Goal: Task Accomplishment & Management: Use online tool/utility

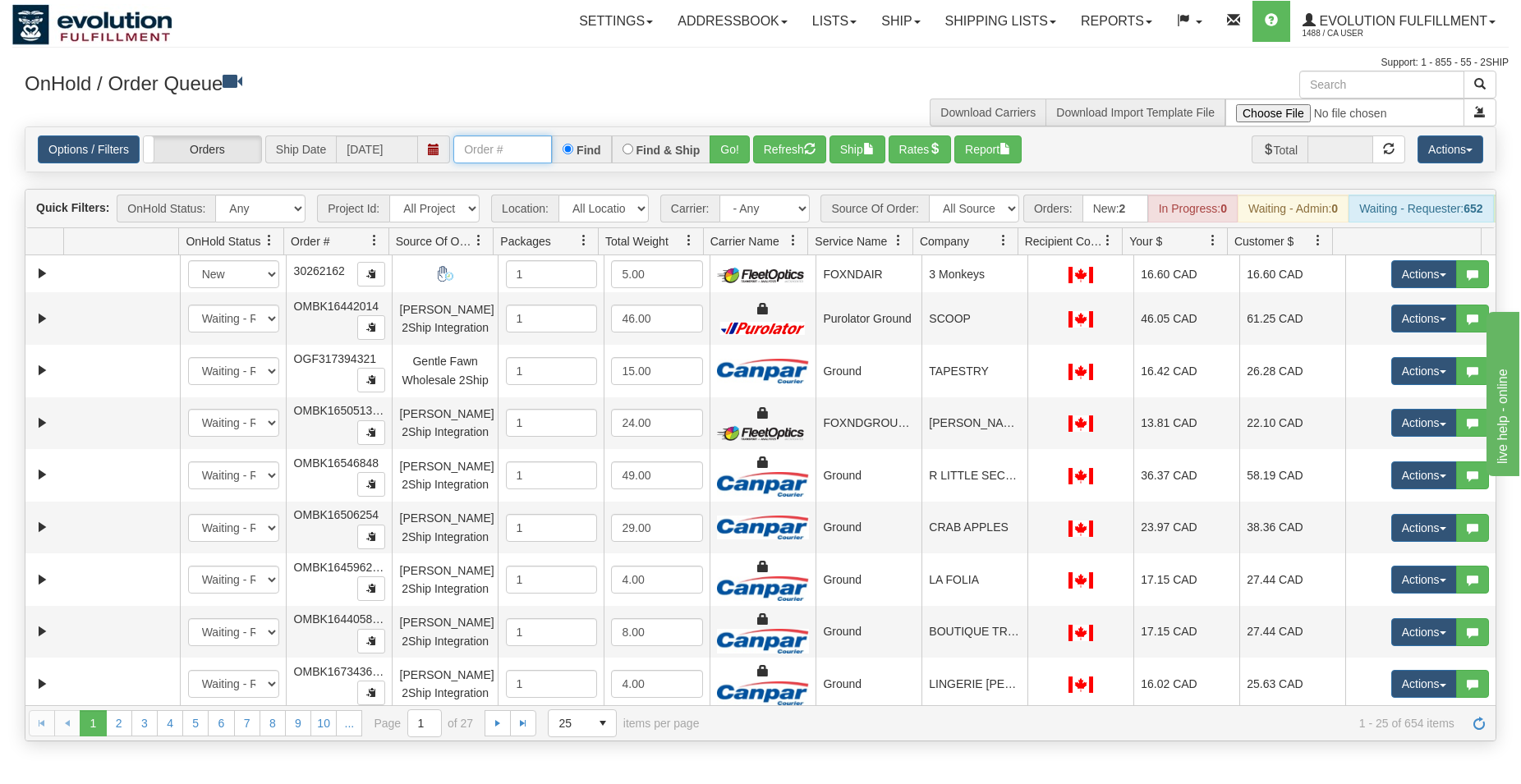
click at [480, 137] on input "text" at bounding box center [503, 149] width 99 height 28
click at [731, 144] on button "Go!" at bounding box center [730, 149] width 40 height 28
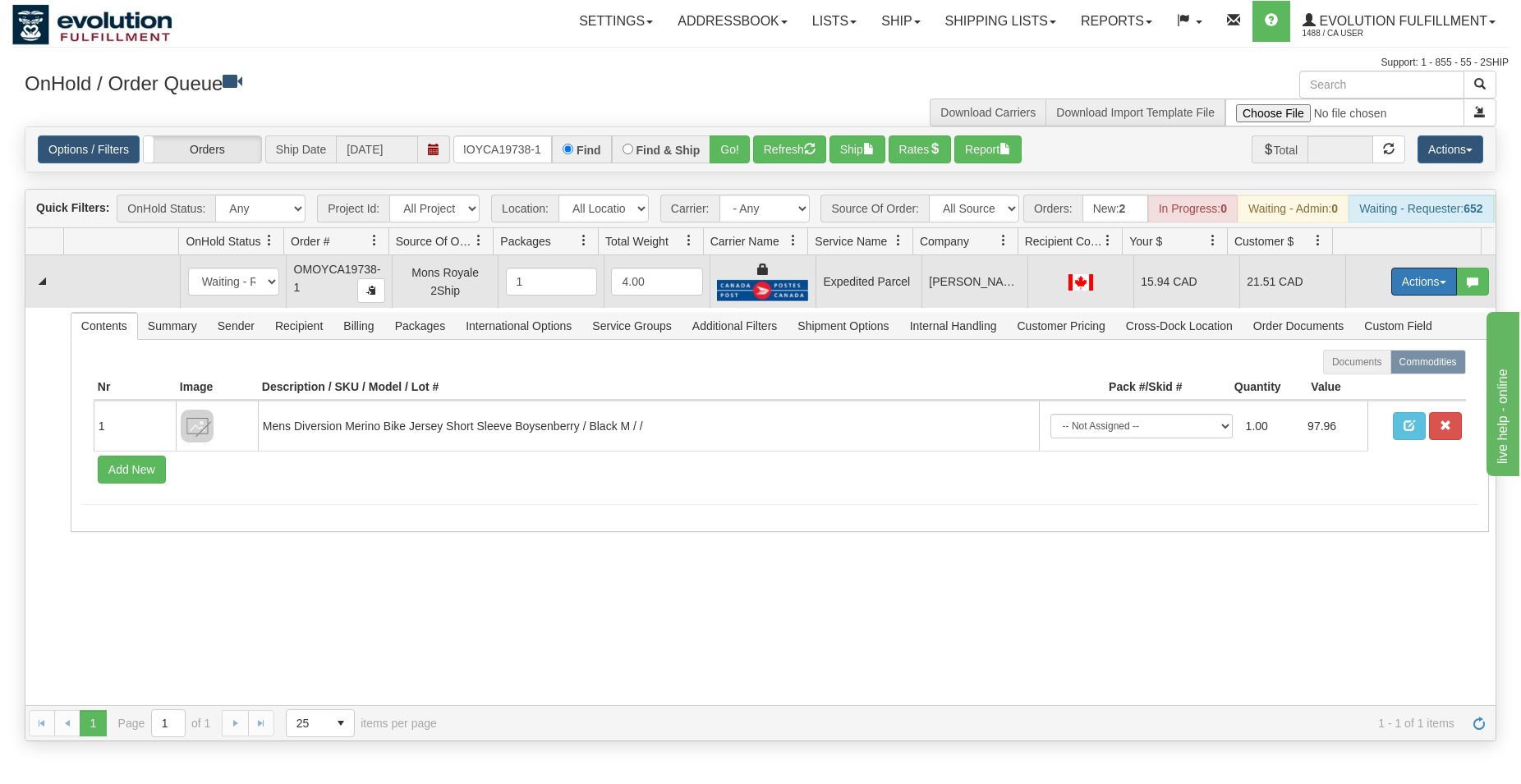
click at [1392, 289] on button "Actions" at bounding box center [1424, 281] width 66 height 28
click at [1342, 383] on span "Ship" at bounding box center [1359, 377] width 35 height 13
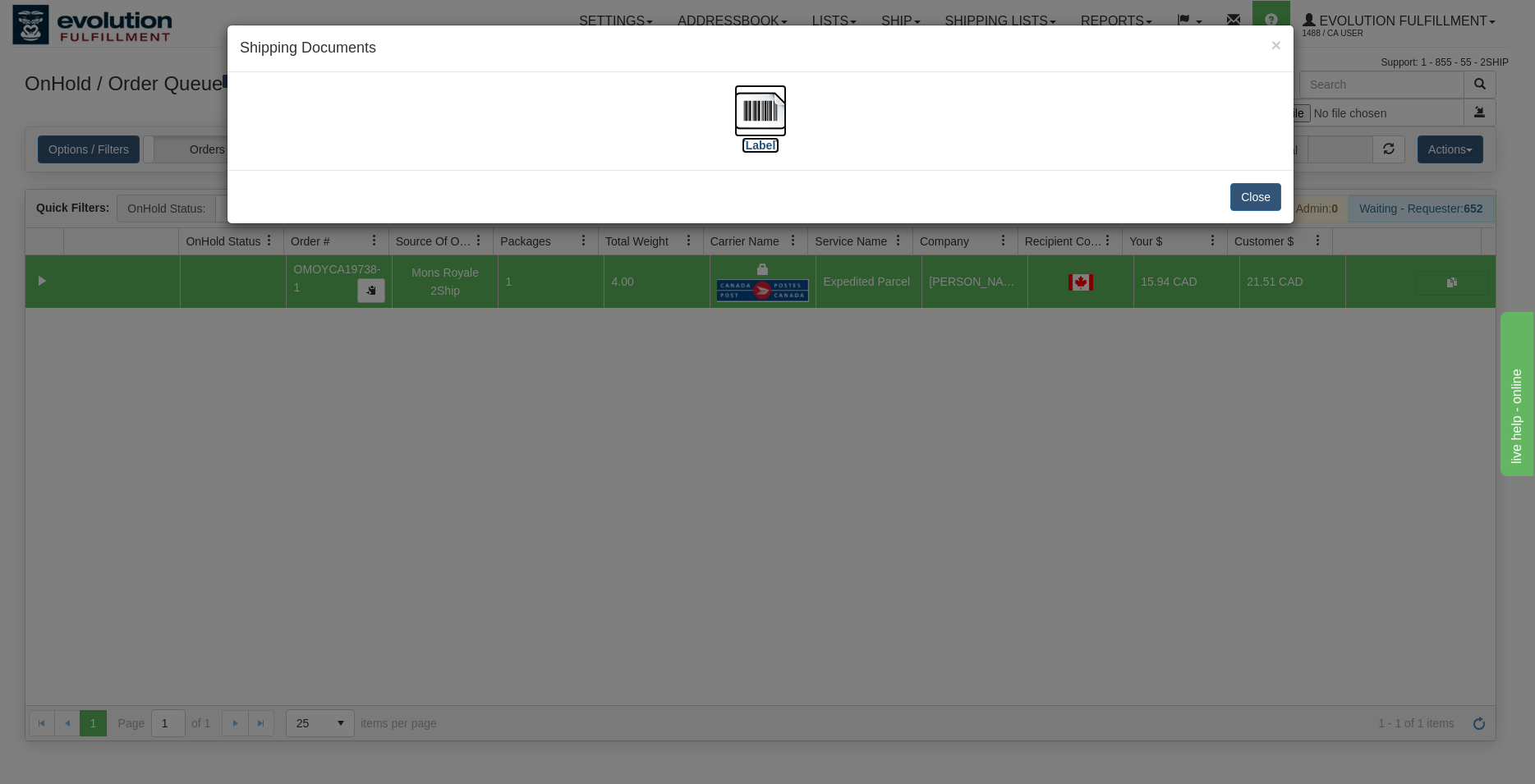
click at [754, 112] on img at bounding box center [760, 110] width 53 height 53
click at [1275, 203] on button "Close" at bounding box center [1255, 196] width 51 height 28
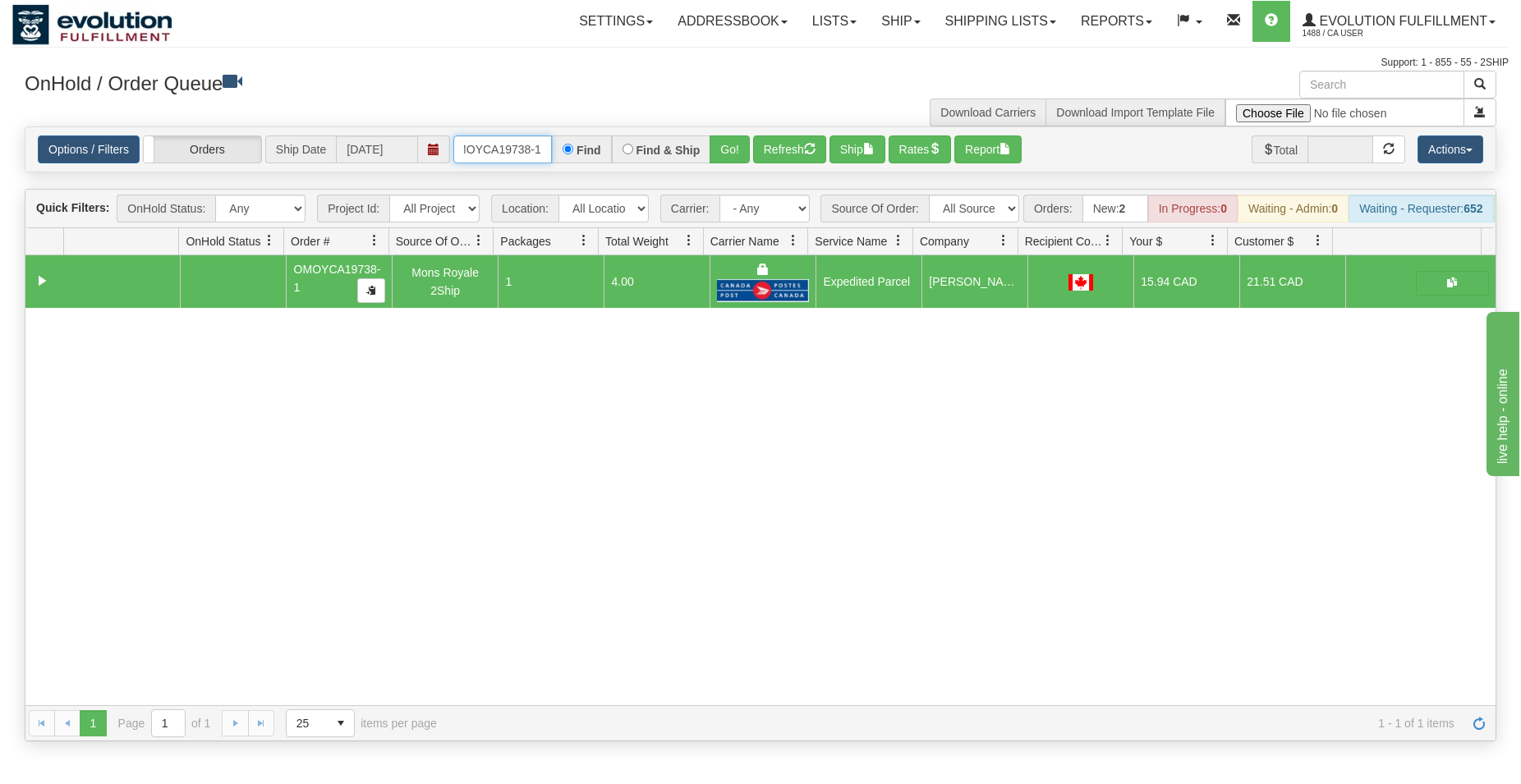
click at [468, 153] on input "OMOYCA19738-1" at bounding box center [503, 149] width 99 height 28
click at [727, 149] on button "Go!" at bounding box center [730, 149] width 40 height 28
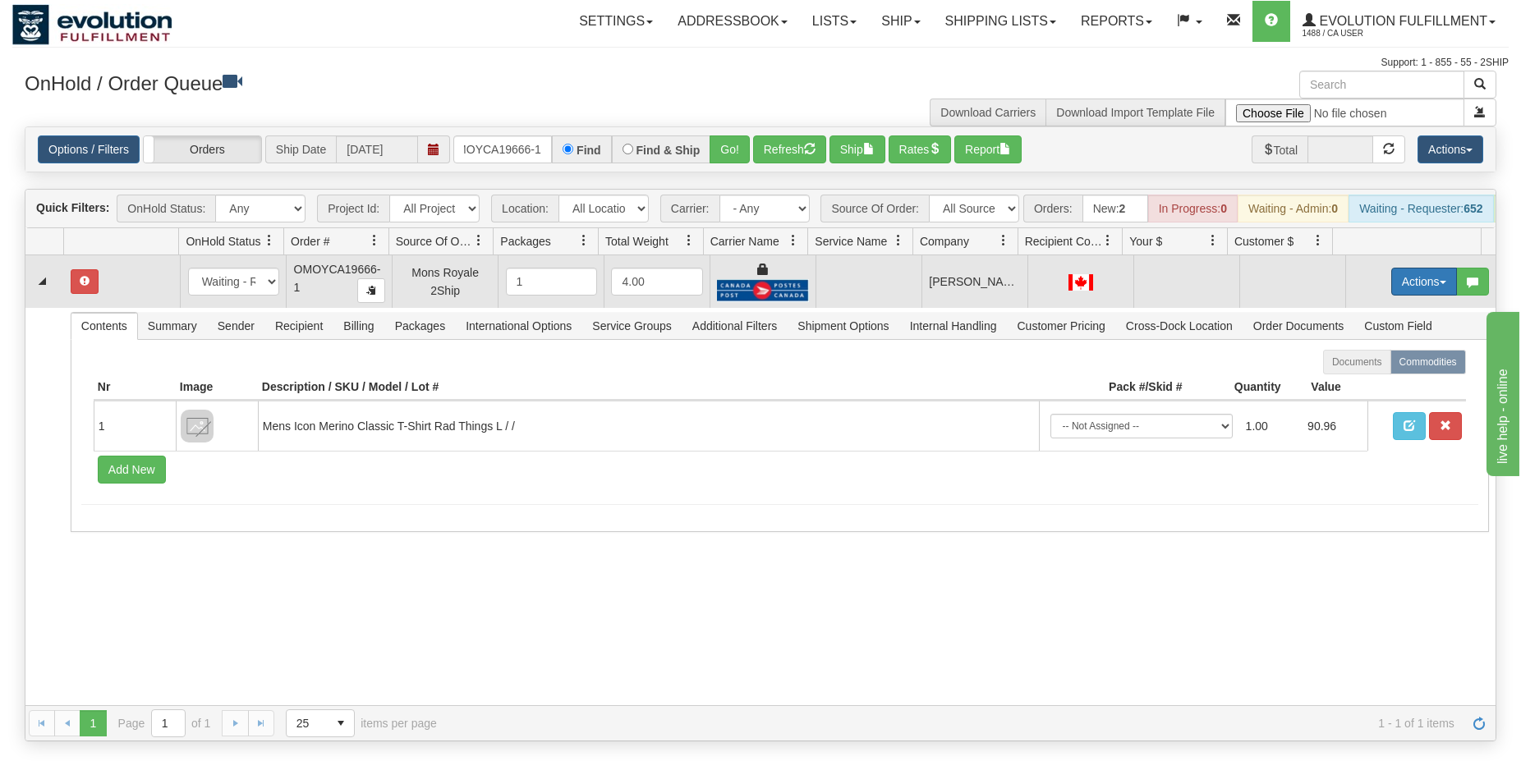
click at [1417, 293] on button "Actions" at bounding box center [1424, 281] width 66 height 28
click at [1385, 340] on span "Refresh Rates" at bounding box center [1384, 334] width 84 height 13
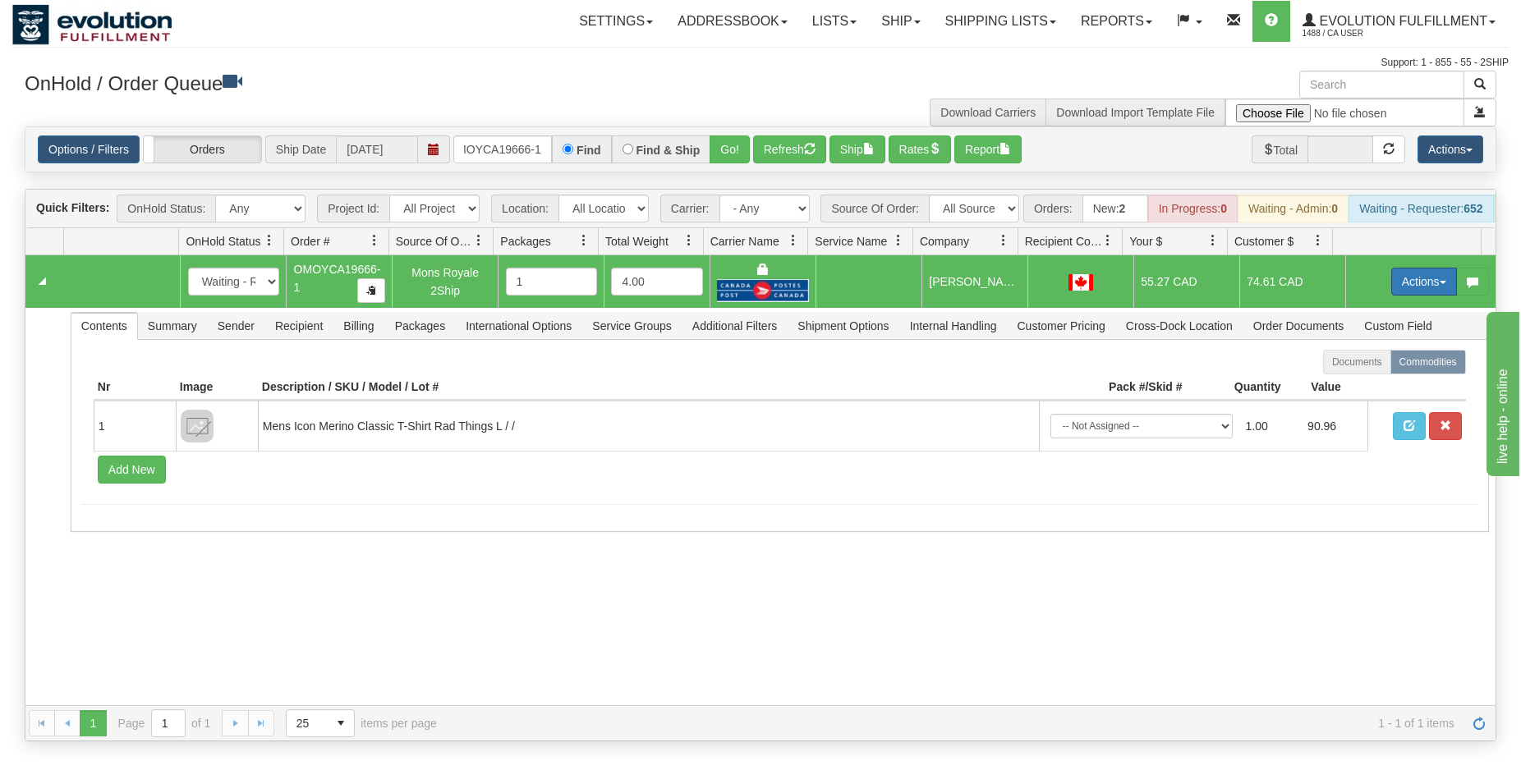
click at [1412, 295] on button "Actions" at bounding box center [1424, 281] width 66 height 28
click at [1386, 340] on span "Refresh Rates" at bounding box center [1384, 334] width 84 height 13
click at [1398, 295] on button "Actions" at bounding box center [1424, 281] width 66 height 28
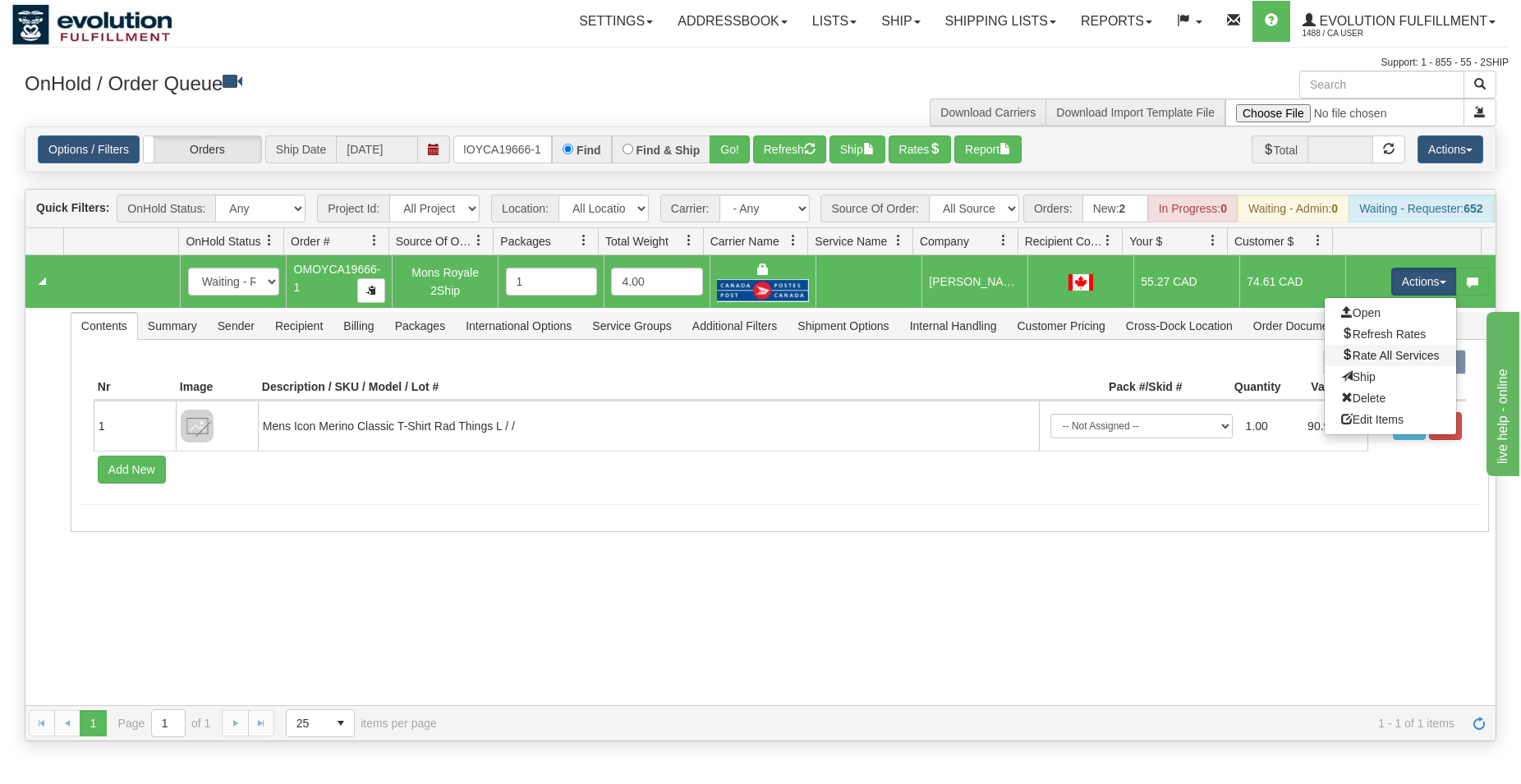
click at [1357, 362] on link "Rate All Services" at bounding box center [1391, 356] width 131 height 21
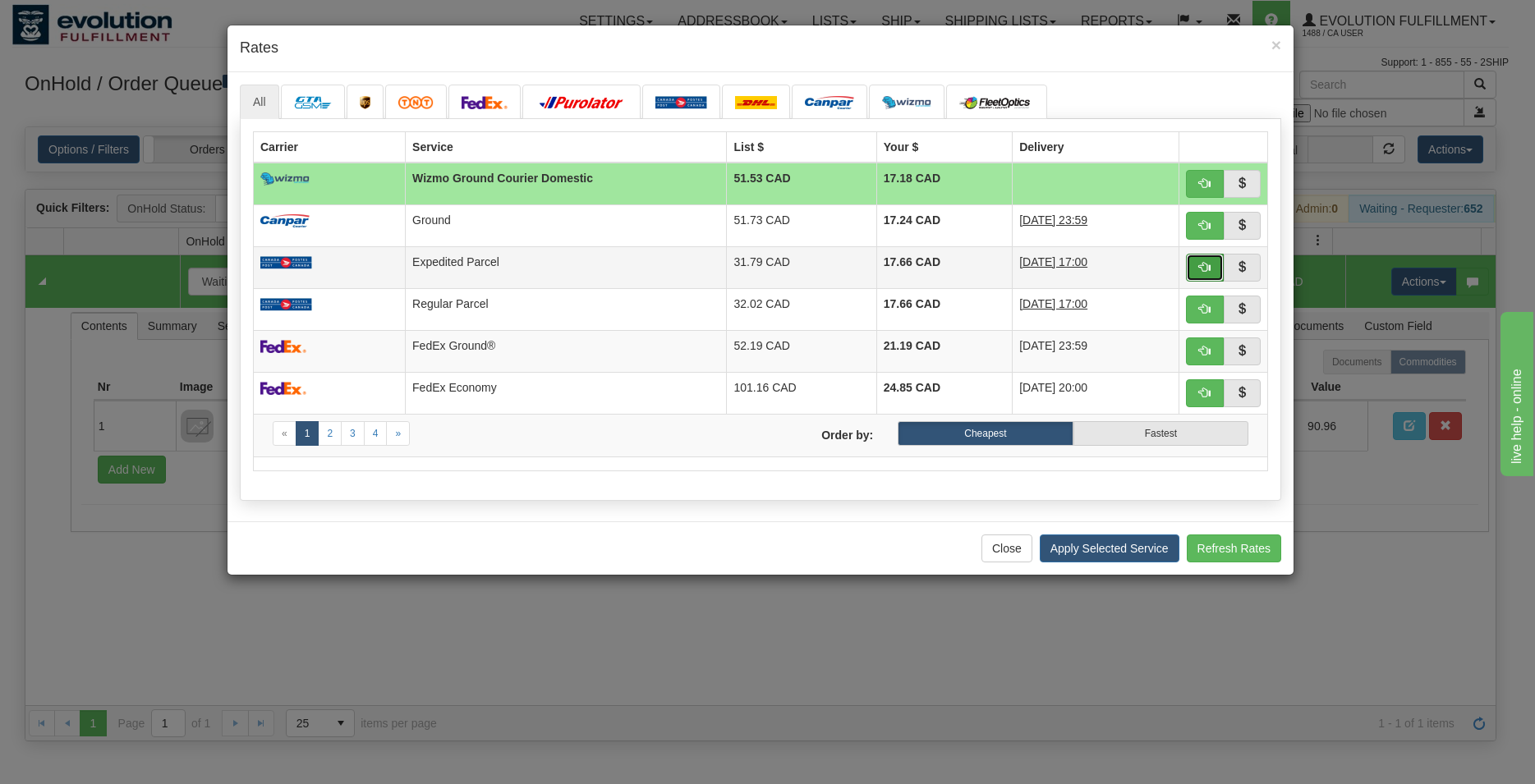
click at [1207, 272] on span "button" at bounding box center [1205, 266] width 12 height 12
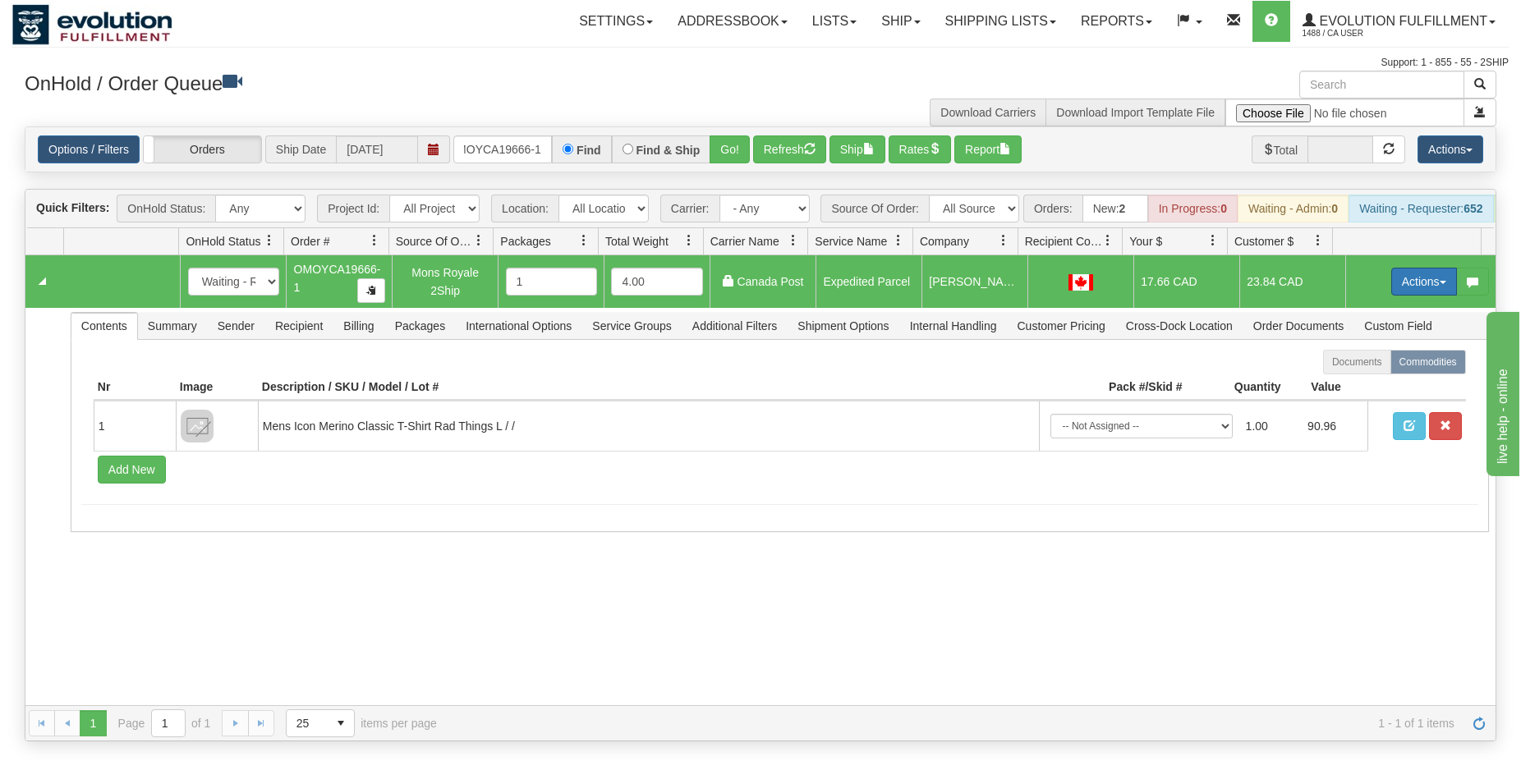
click at [1392, 293] on button "Actions" at bounding box center [1424, 281] width 66 height 28
click at [1342, 383] on span "Ship" at bounding box center [1359, 377] width 35 height 13
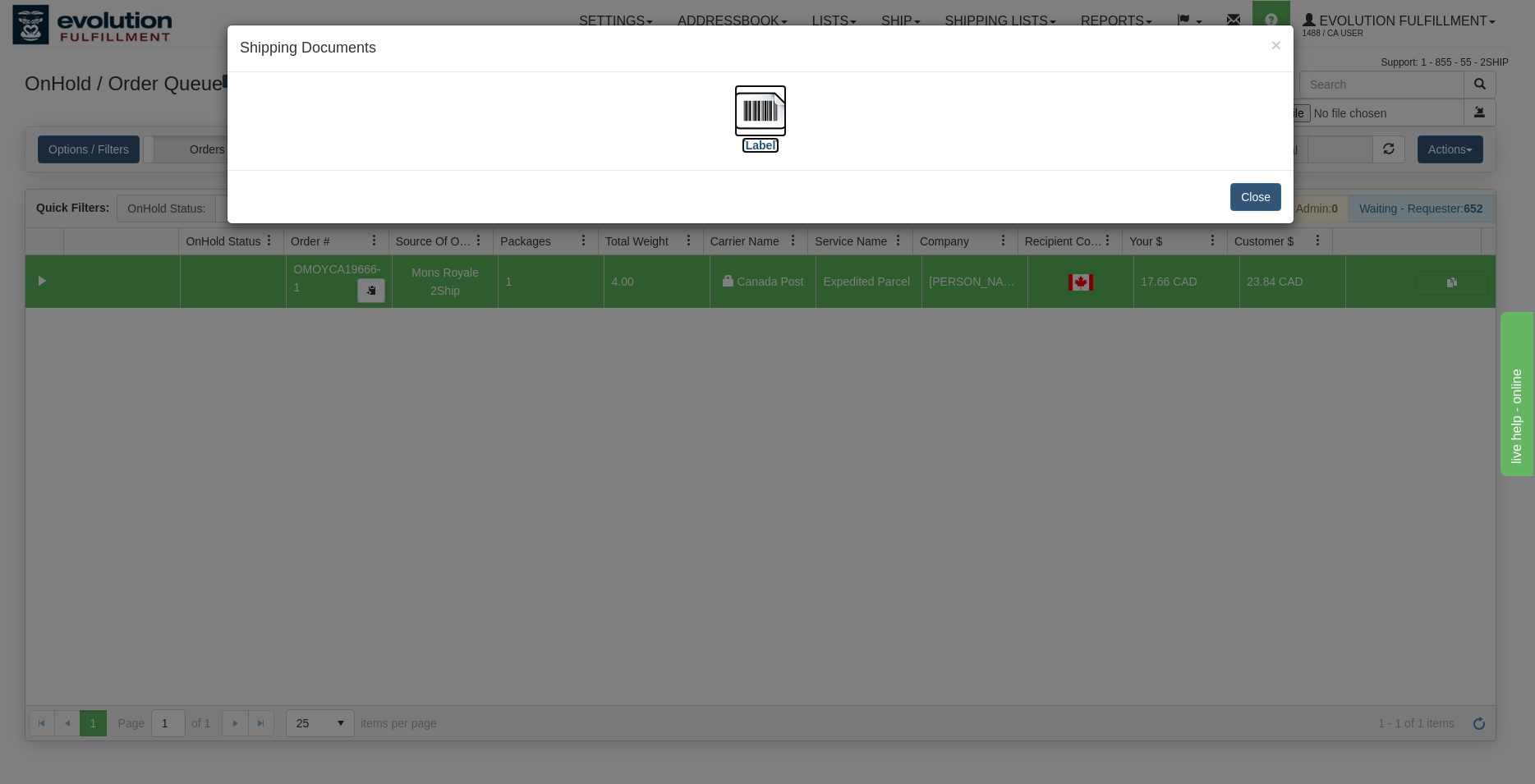
click at [776, 111] on img at bounding box center [760, 110] width 53 height 53
click at [1268, 194] on button "Close" at bounding box center [1255, 196] width 51 height 28
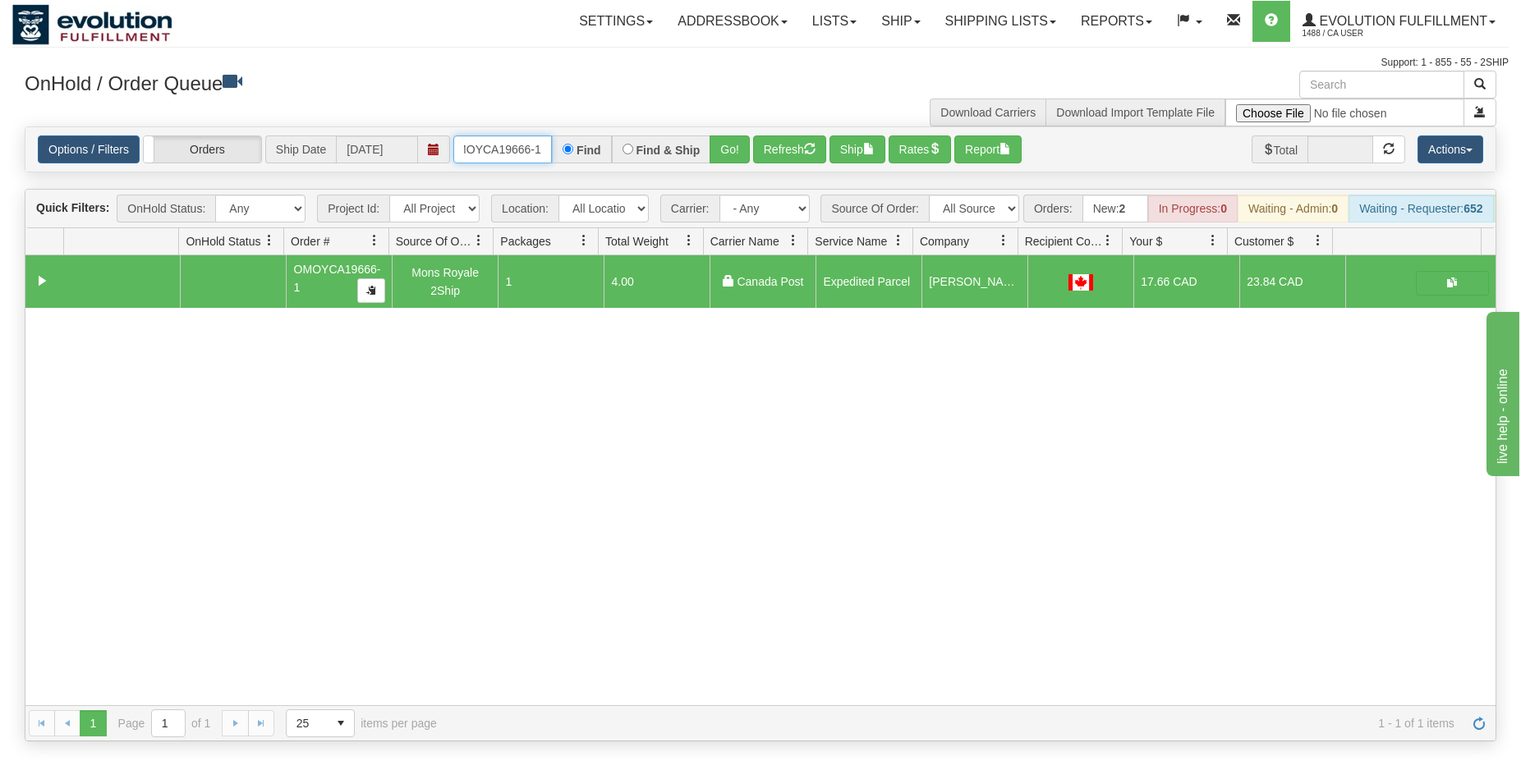
click at [510, 147] on input "OMOYCA19666-1" at bounding box center [503, 149] width 99 height 28
click at [734, 138] on button "Go!" at bounding box center [730, 149] width 40 height 28
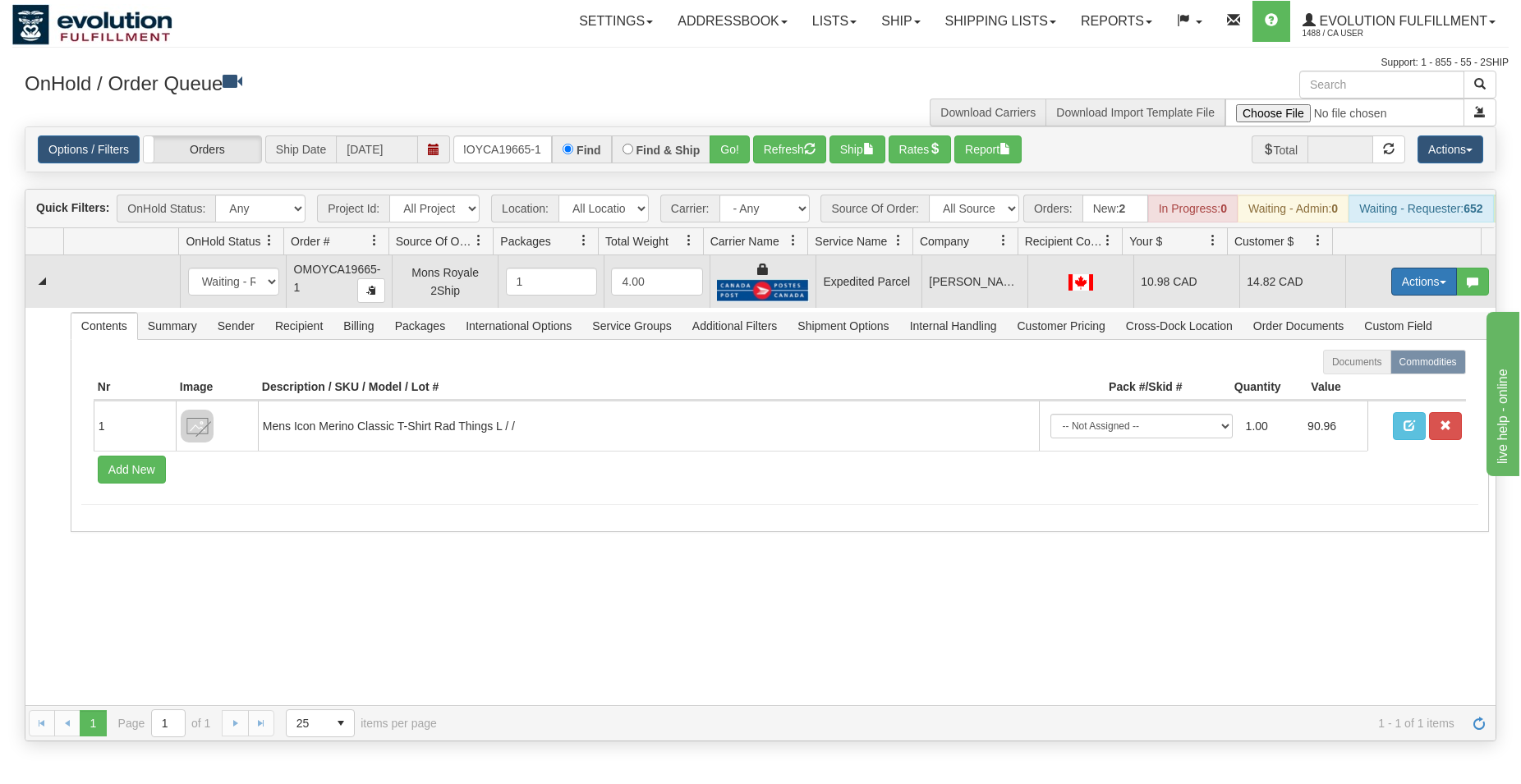
click at [1416, 293] on button "Actions" at bounding box center [1424, 281] width 66 height 28
click at [1349, 383] on span "Ship" at bounding box center [1359, 377] width 35 height 13
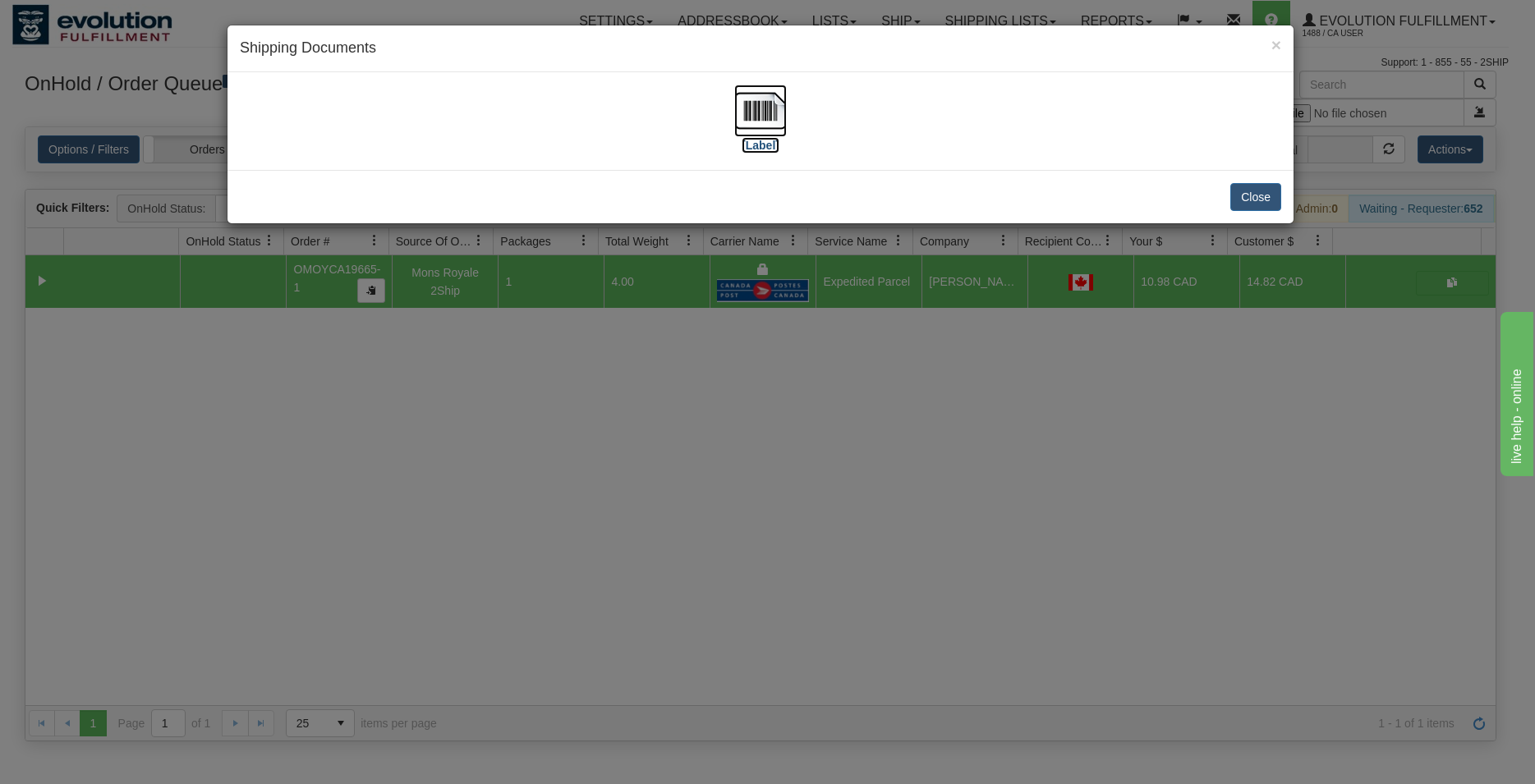
click at [770, 104] on img at bounding box center [760, 110] width 53 height 53
click at [1253, 193] on button "Close" at bounding box center [1255, 196] width 51 height 28
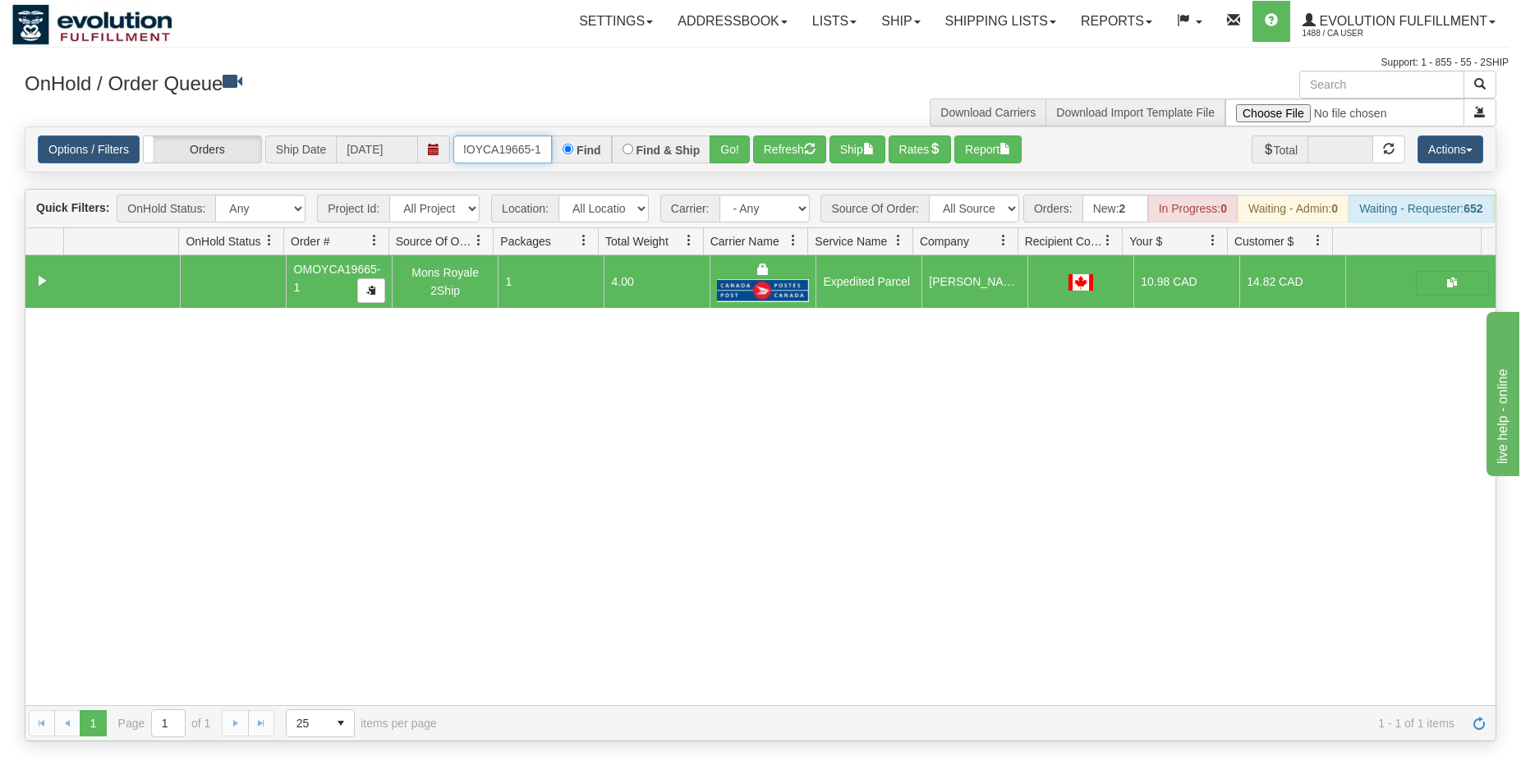
click at [515, 146] on input "OMOYCA19665-1" at bounding box center [503, 149] width 99 height 28
click at [740, 150] on button "Go!" at bounding box center [730, 149] width 40 height 28
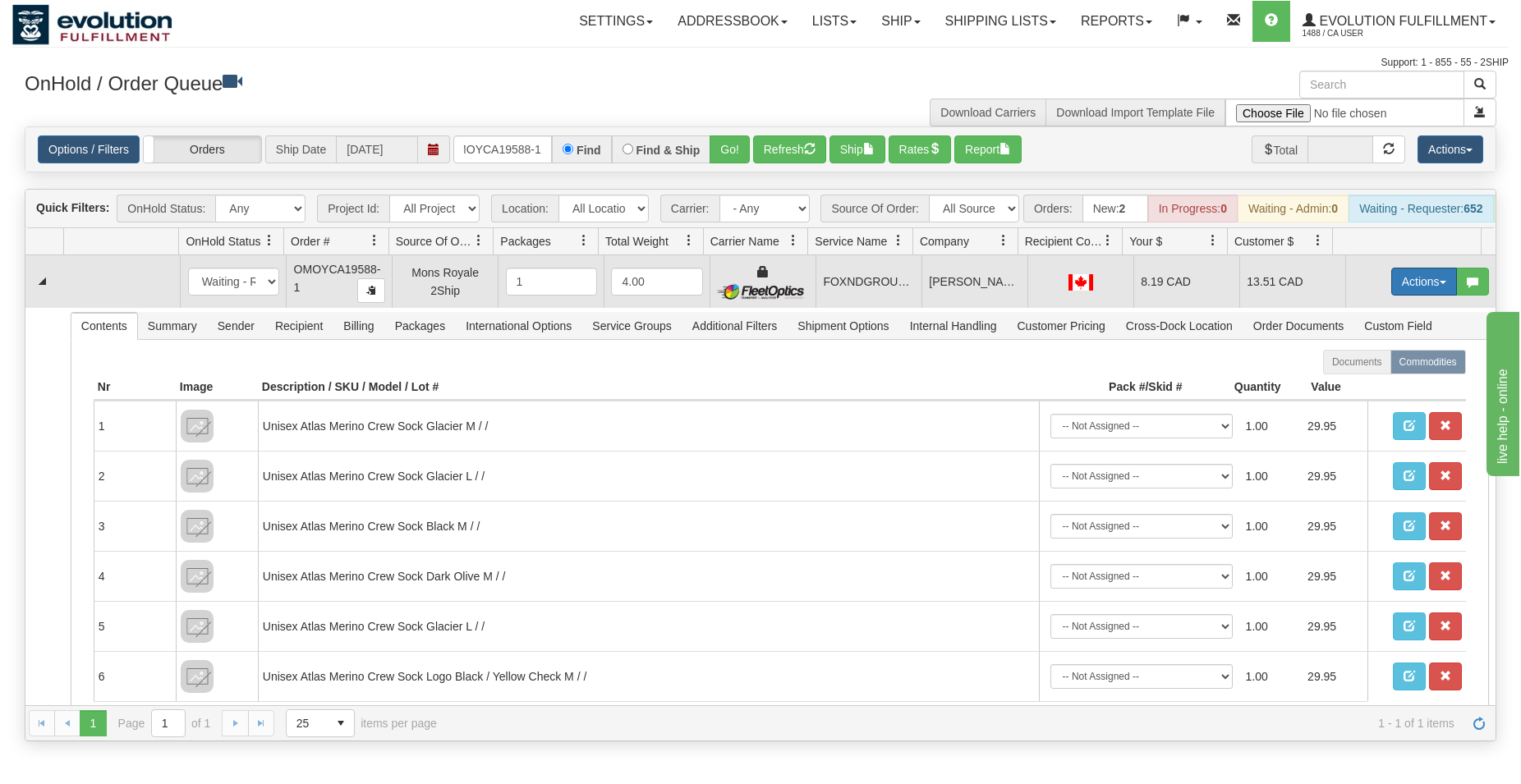
click at [1407, 289] on button "Actions" at bounding box center [1424, 281] width 66 height 28
click at [1348, 383] on span "Ship" at bounding box center [1359, 377] width 35 height 13
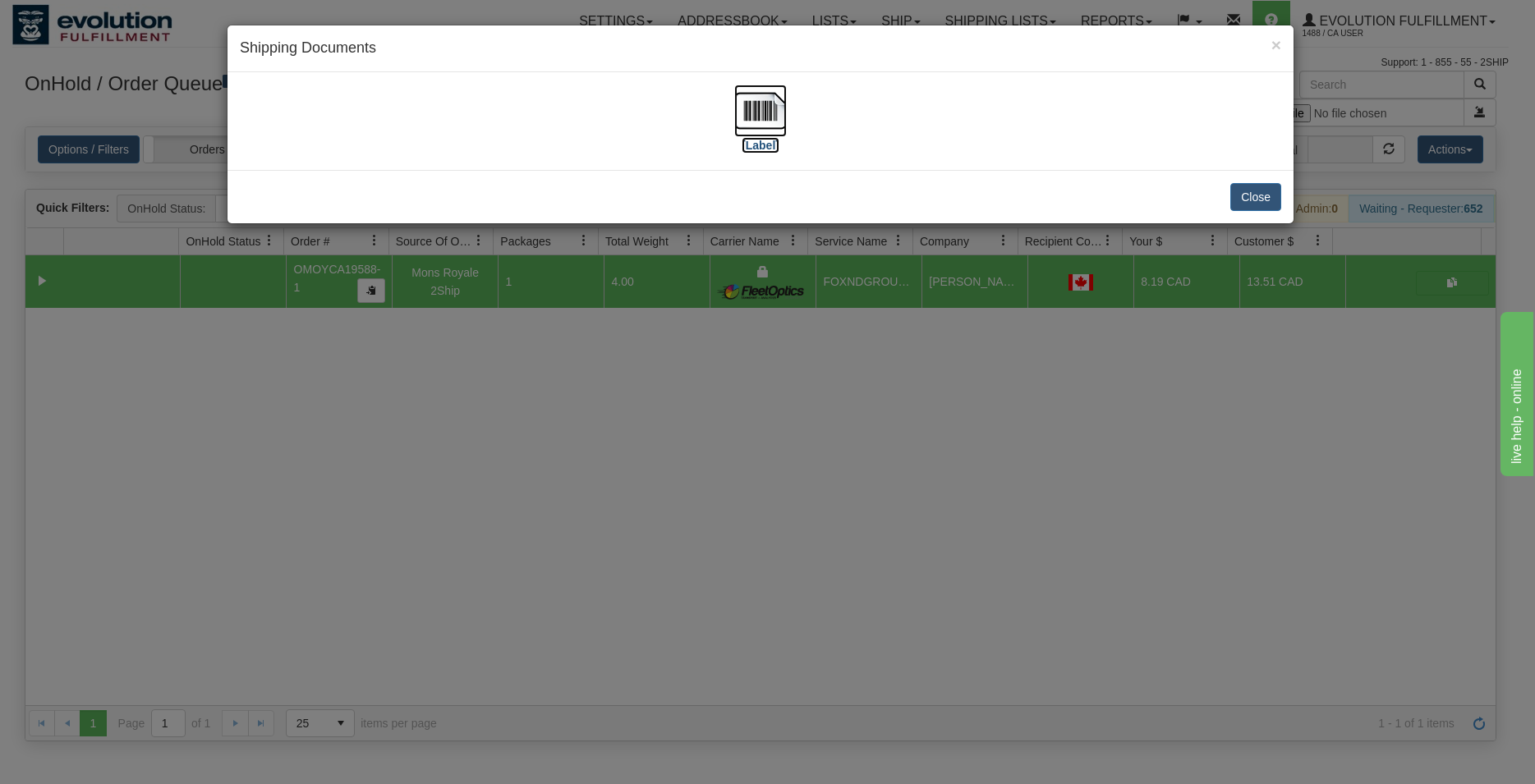
click at [765, 106] on img at bounding box center [760, 110] width 53 height 53
click at [1260, 198] on button "Close" at bounding box center [1255, 196] width 51 height 28
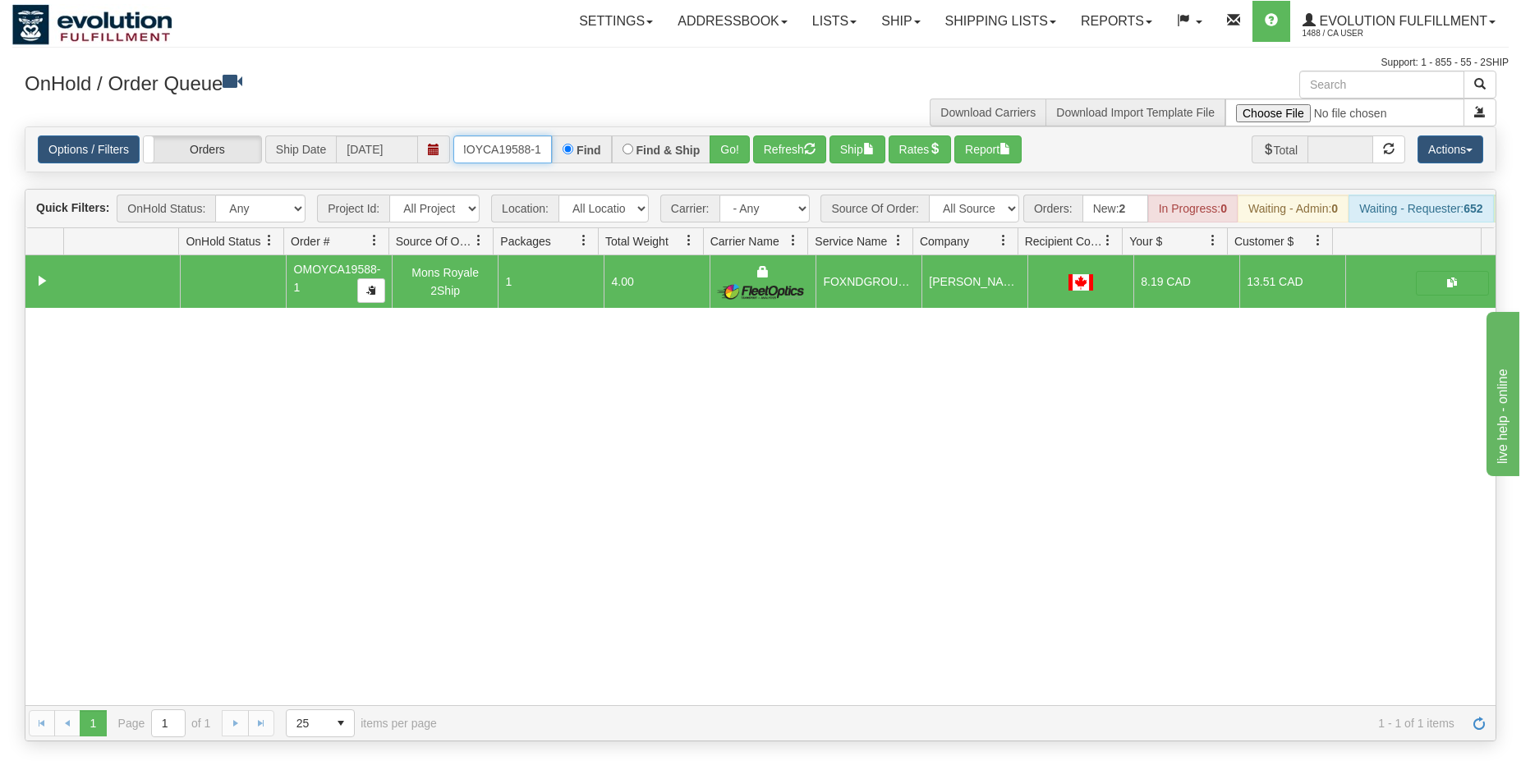
click at [492, 141] on input "OMOYCA19588-1" at bounding box center [503, 149] width 99 height 28
click at [721, 146] on button "Go!" at bounding box center [730, 149] width 40 height 28
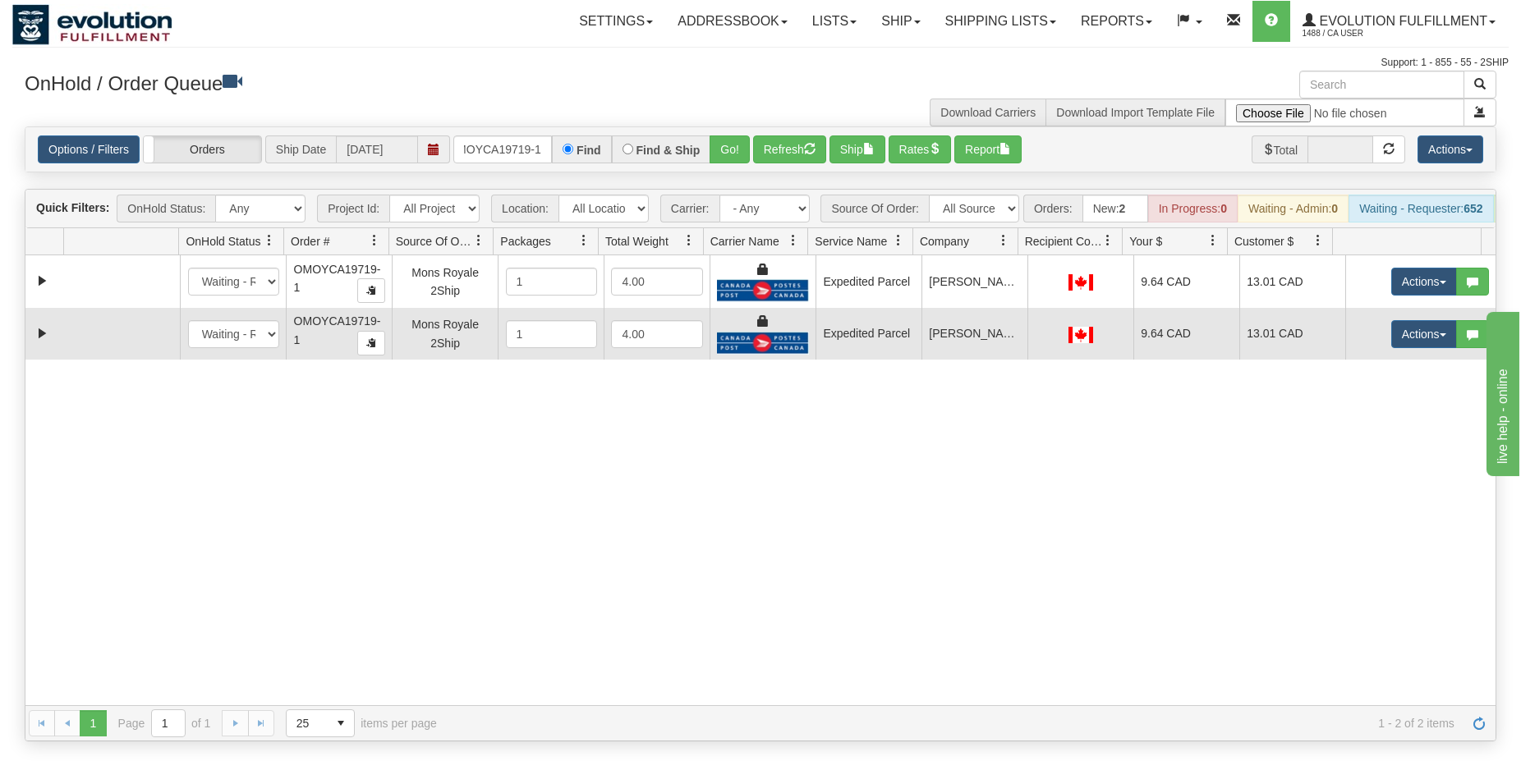
click at [1402, 360] on td "Actions Open Refresh Rates Rate All Services Ship Delete Edit Items" at bounding box center [1420, 334] width 151 height 53
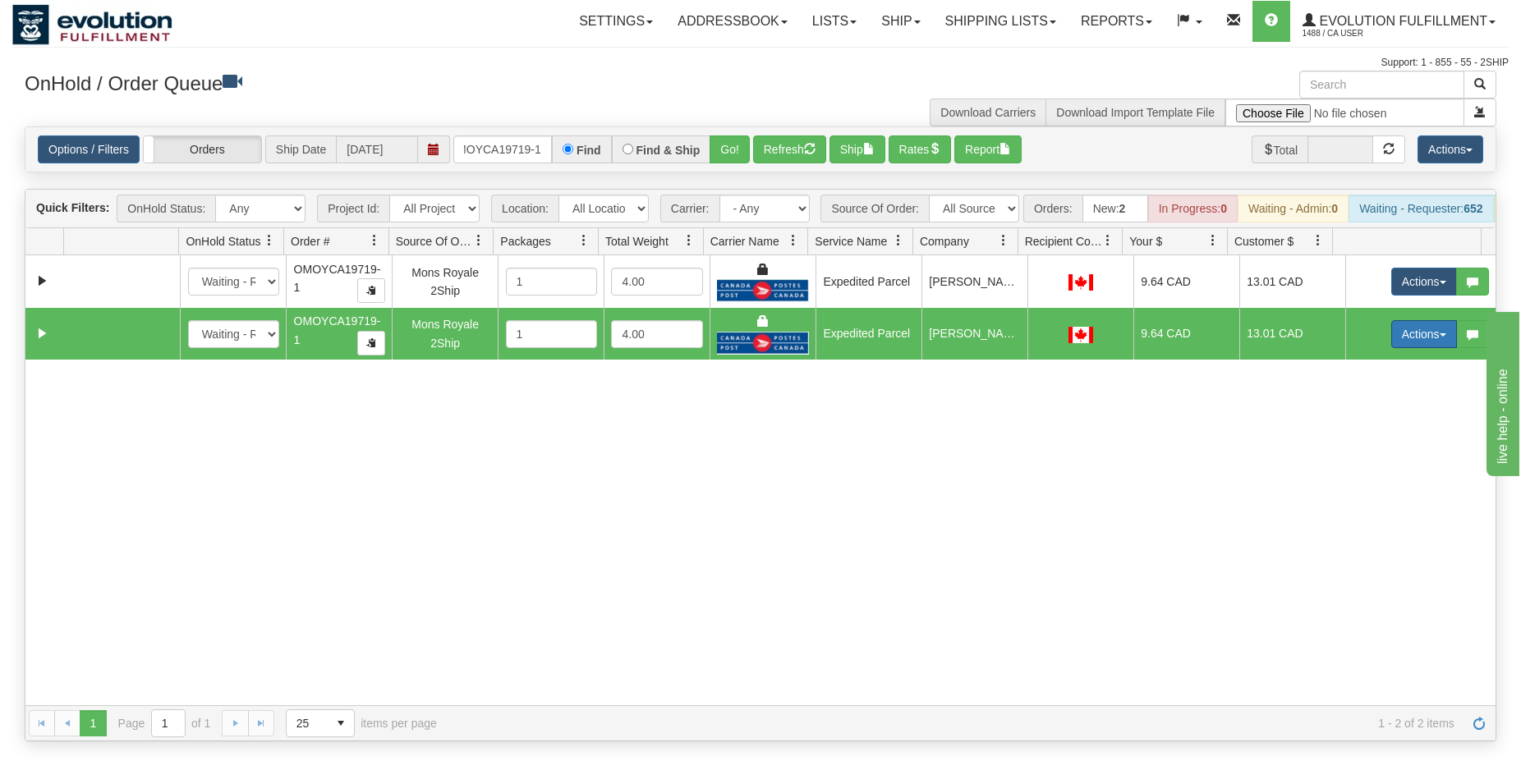
click at [1405, 348] on button "Actions" at bounding box center [1424, 334] width 66 height 28
click at [1356, 457] on span "Delete" at bounding box center [1364, 450] width 44 height 13
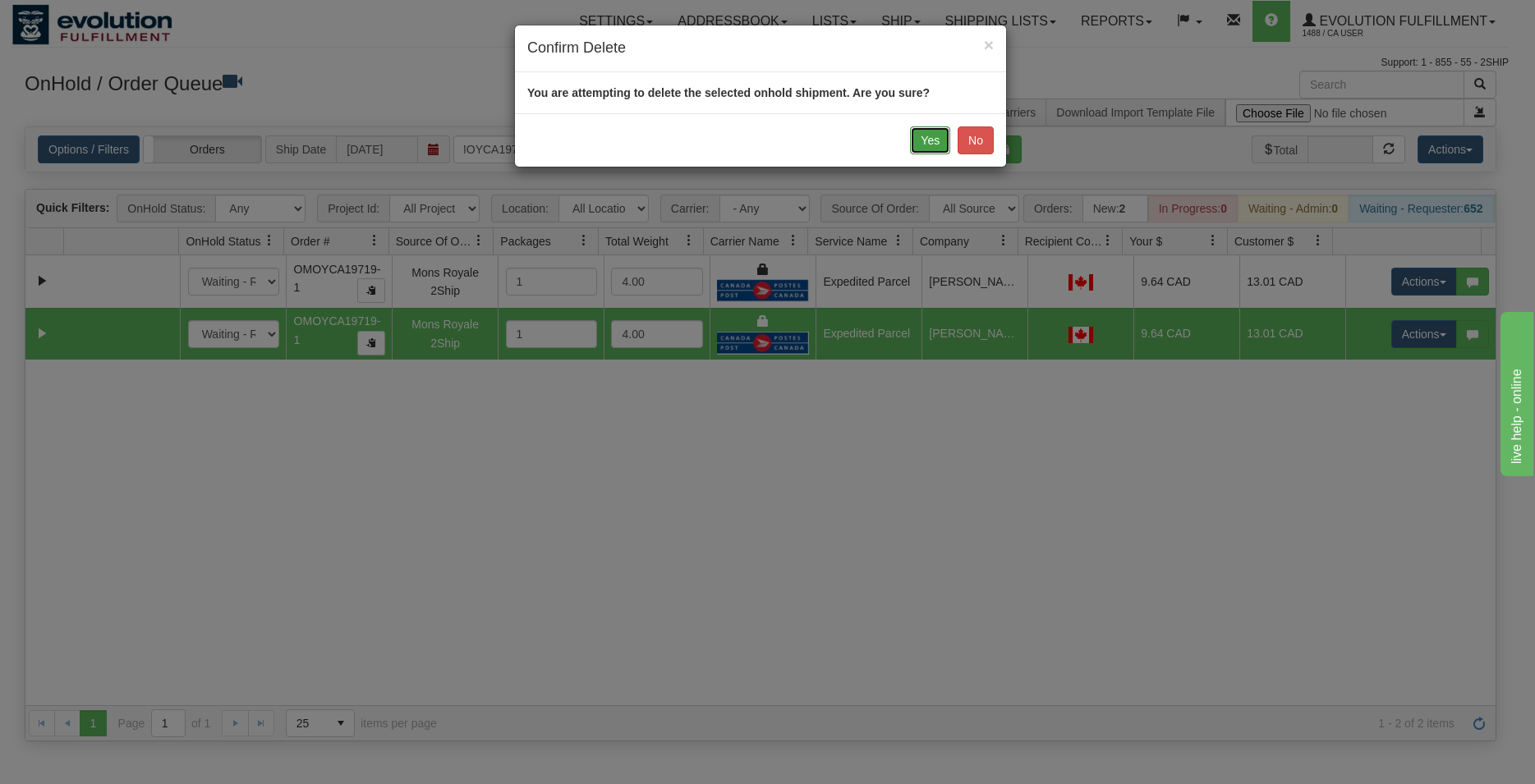
click at [937, 143] on button "Yes" at bounding box center [930, 140] width 40 height 28
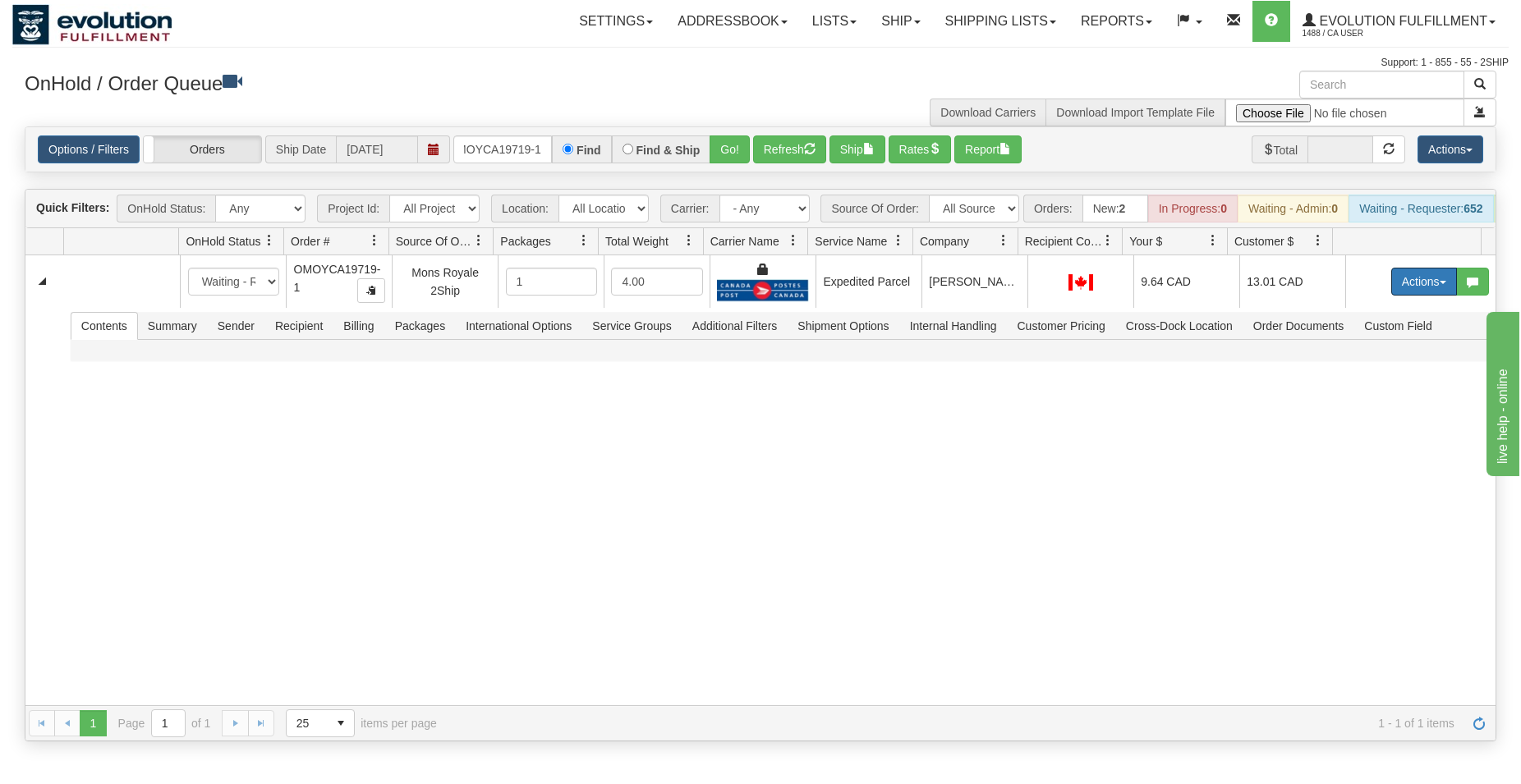
click at [1413, 292] on button "Actions" at bounding box center [1424, 281] width 66 height 28
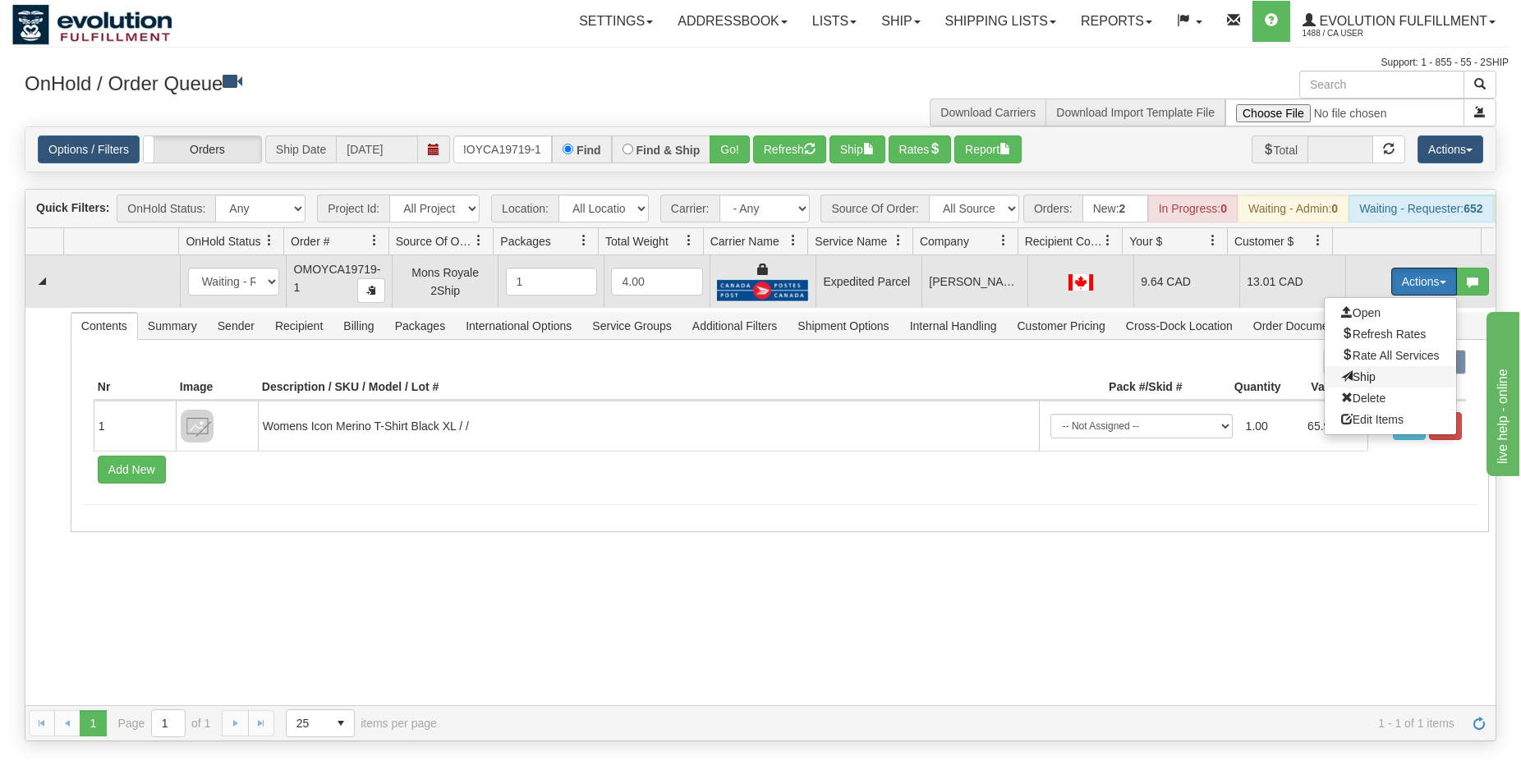
click at [1357, 383] on span "Ship" at bounding box center [1359, 377] width 35 height 13
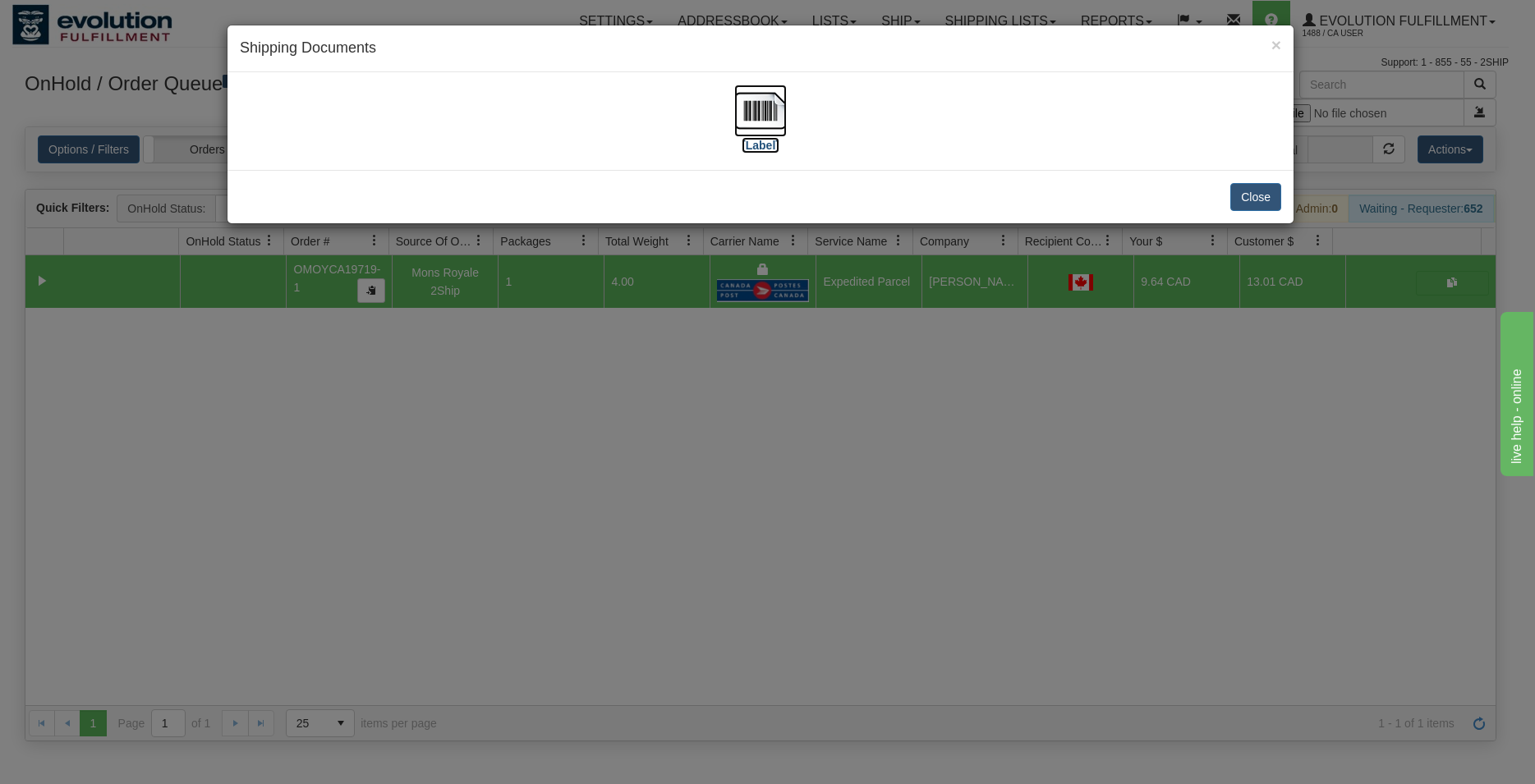
click at [759, 122] on img at bounding box center [760, 110] width 53 height 53
click at [1251, 182] on div "Close" at bounding box center [760, 196] width 1066 height 54
click at [1253, 196] on button "Close" at bounding box center [1255, 196] width 51 height 28
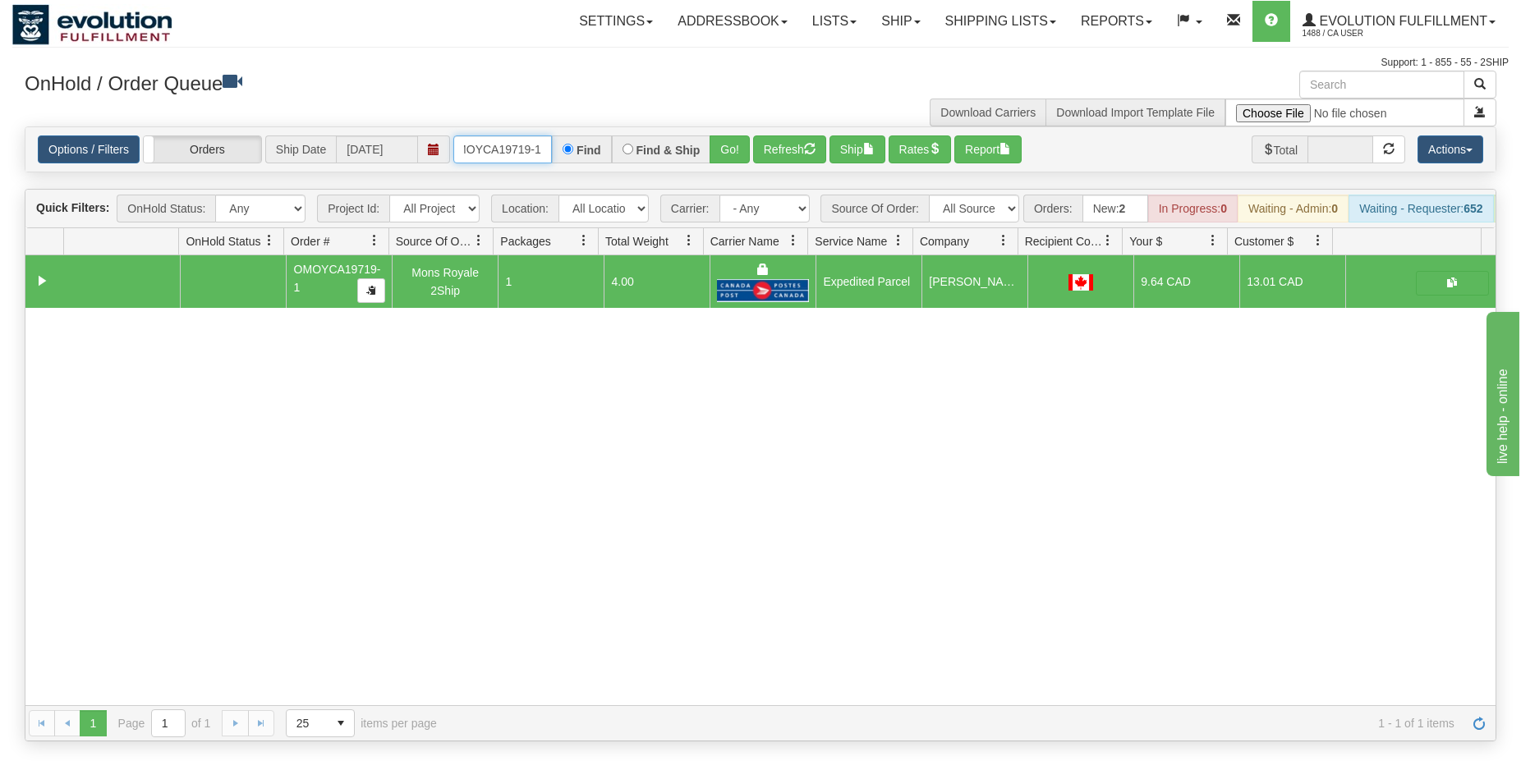
click at [540, 143] on input "OMOYCA19719-1" at bounding box center [503, 149] width 99 height 28
click at [731, 145] on button "Go!" at bounding box center [730, 149] width 40 height 28
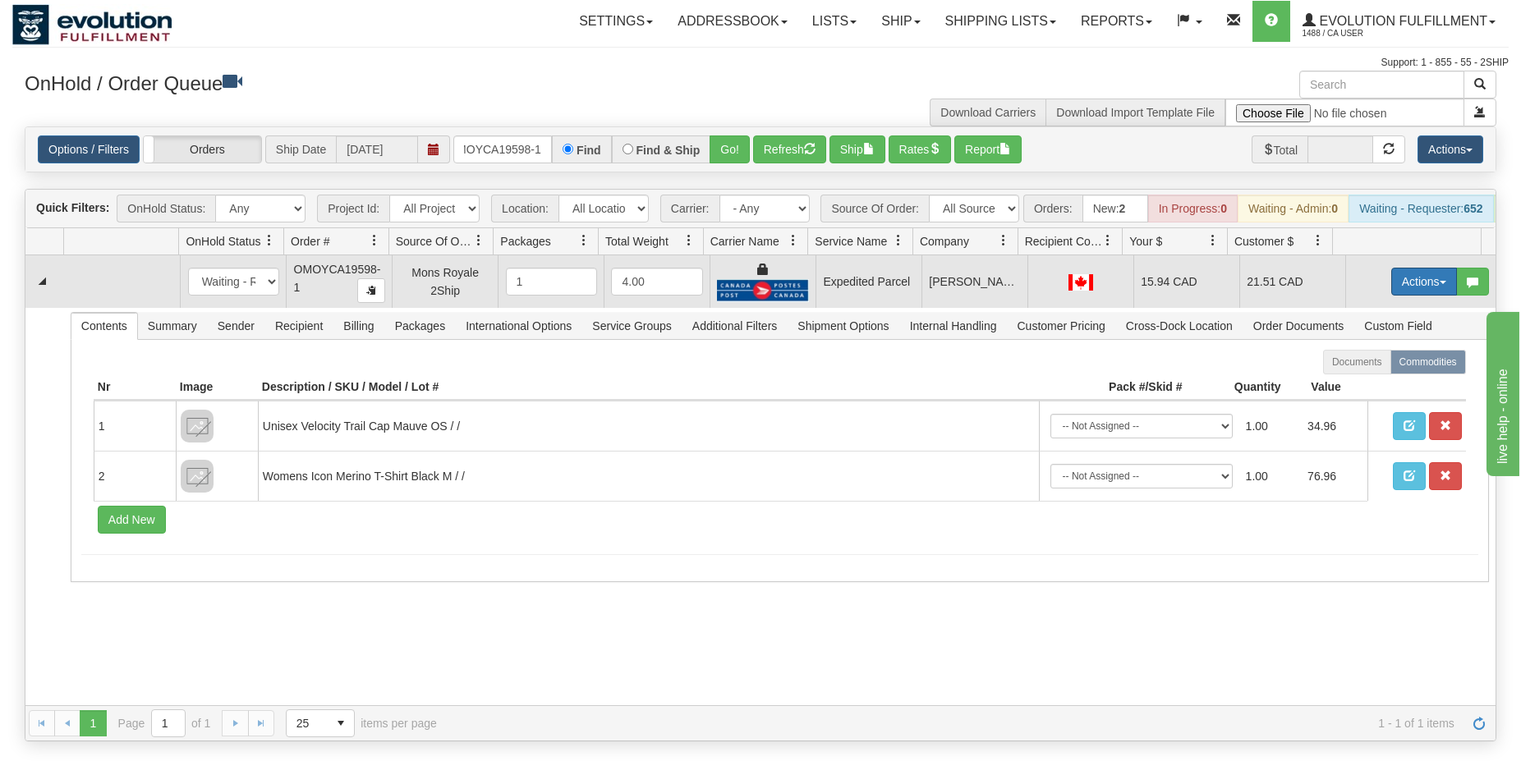
click at [1427, 286] on button "Actions" at bounding box center [1424, 281] width 66 height 28
click at [1349, 383] on span "Ship" at bounding box center [1359, 377] width 35 height 13
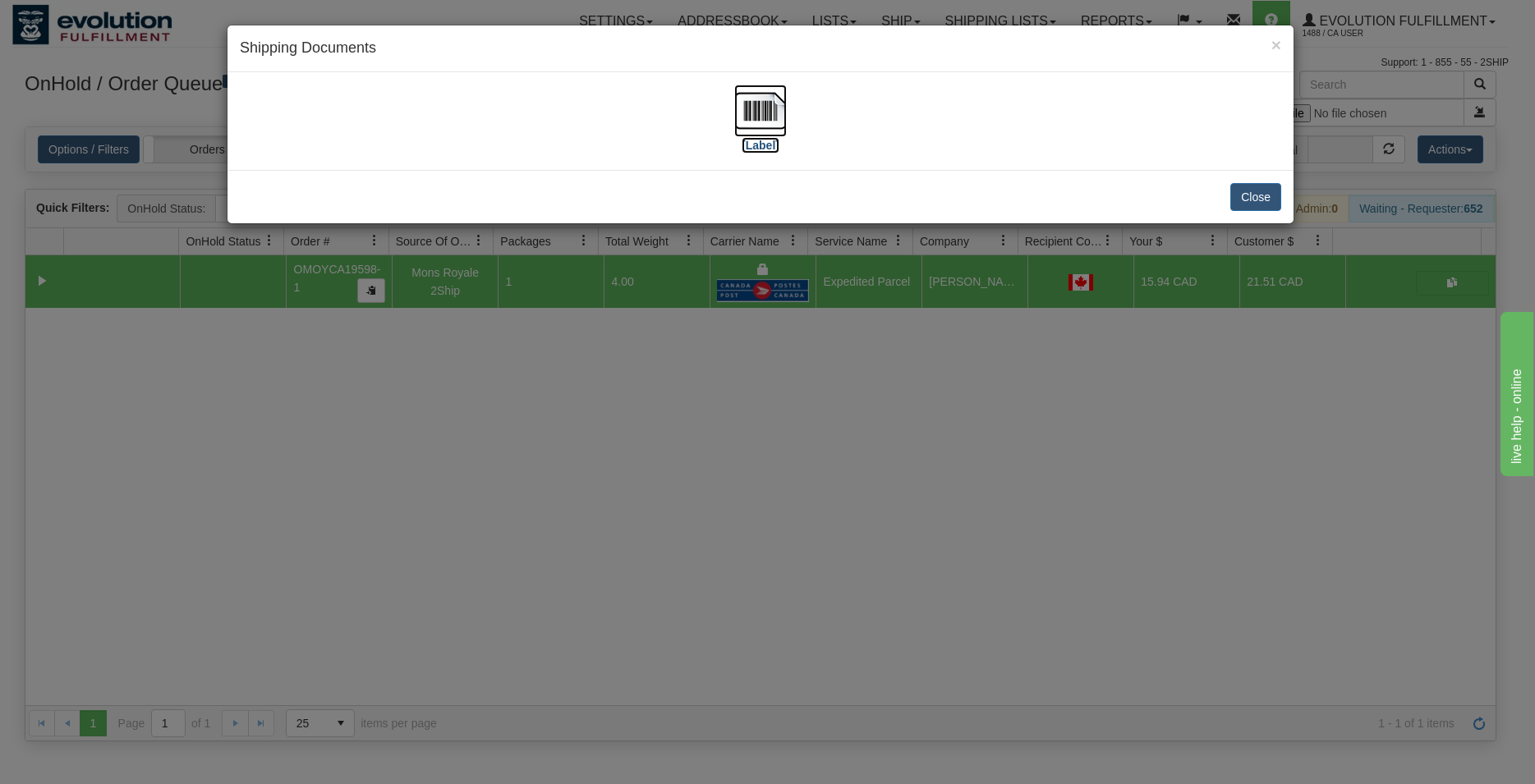
click at [745, 118] on img at bounding box center [760, 110] width 53 height 53
click at [1266, 198] on button "Close" at bounding box center [1255, 196] width 51 height 28
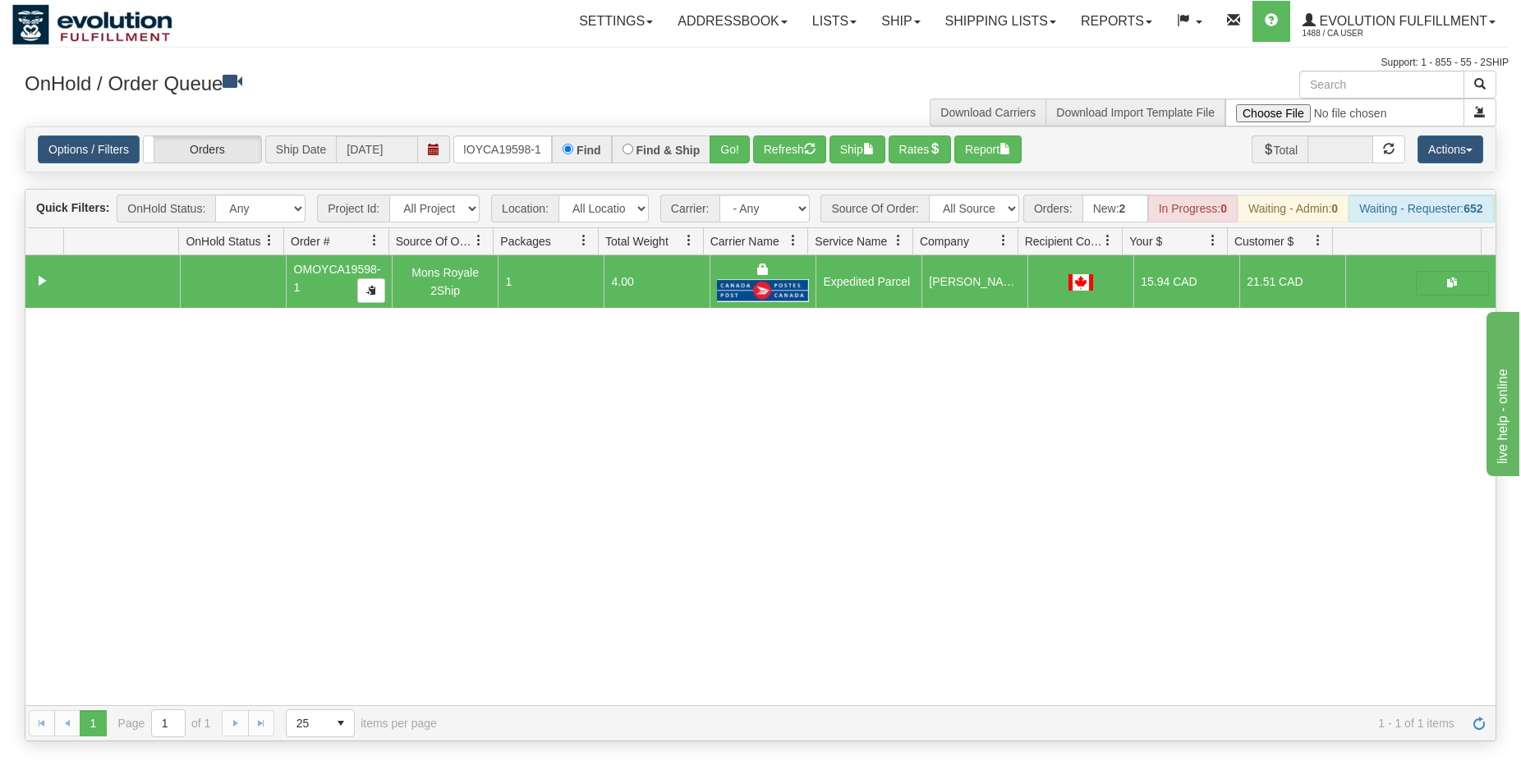
click at [552, 157] on div "Find" at bounding box center [582, 149] width 59 height 28
click at [502, 141] on input "OMOYCA19598-1" at bounding box center [503, 149] width 99 height 28
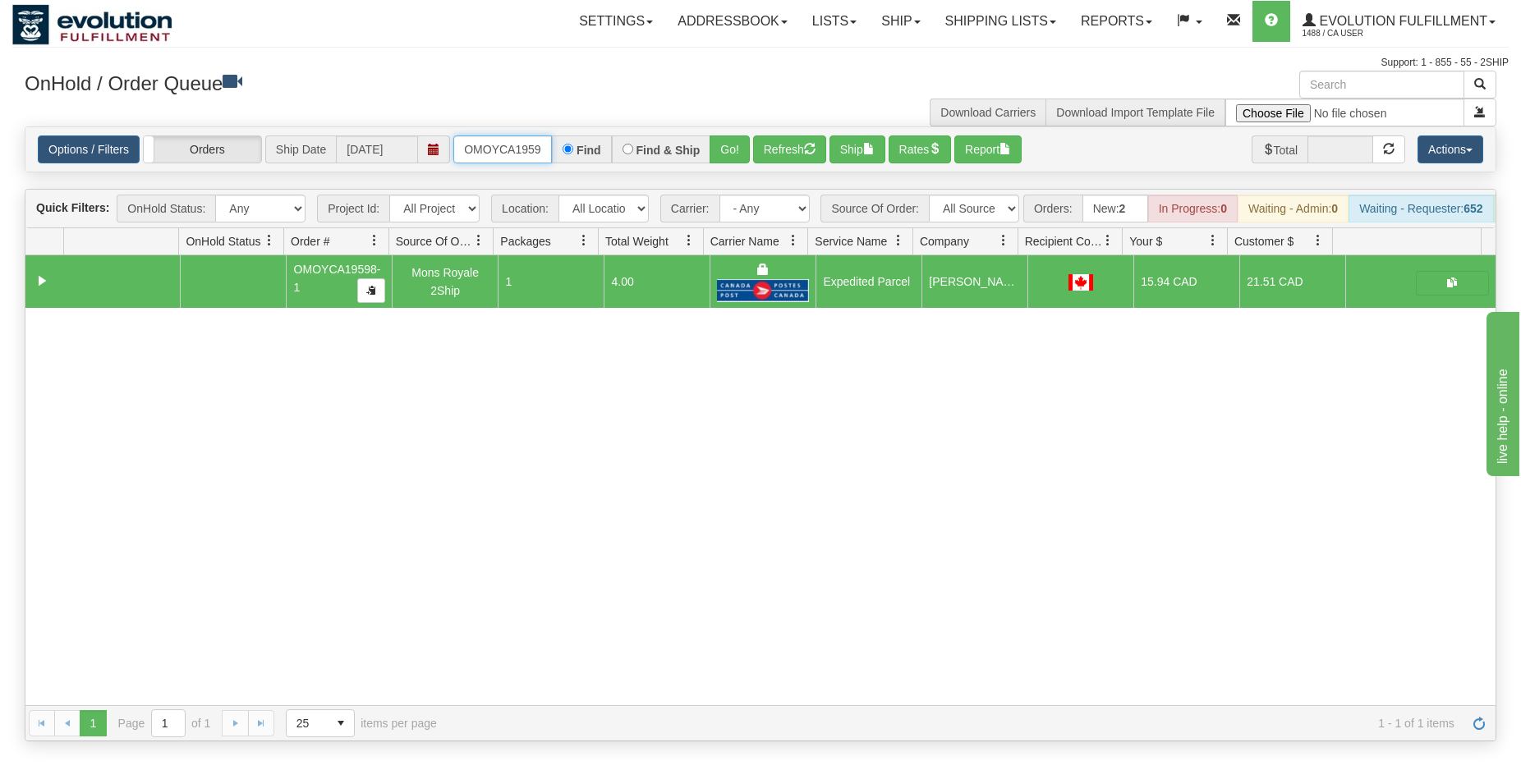
type input "OMOYCA19597-1"
click at [729, 147] on button "Go!" at bounding box center [730, 149] width 40 height 28
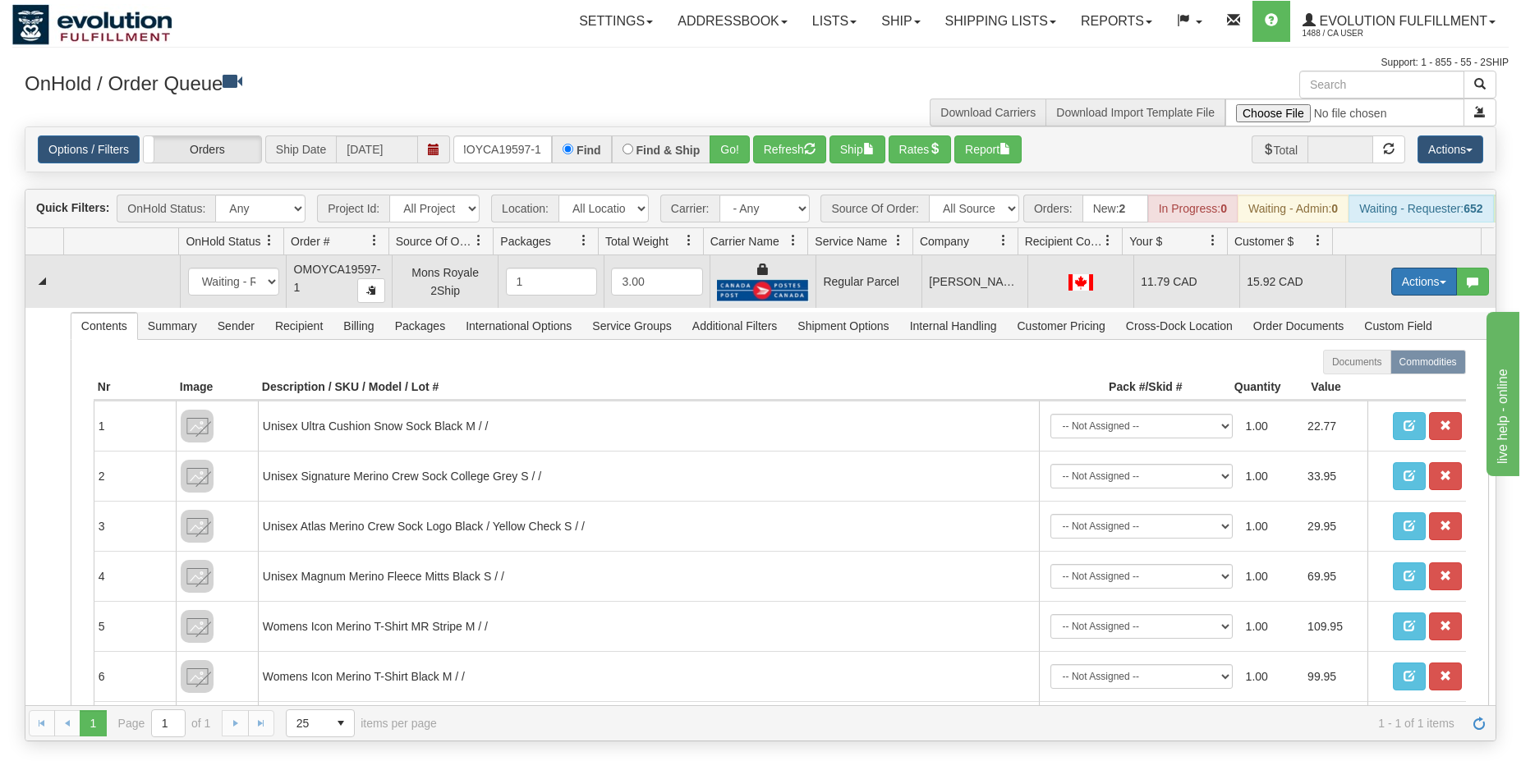
click at [1395, 295] on button "Actions" at bounding box center [1424, 281] width 66 height 28
click at [1347, 362] on span "Rate All Services" at bounding box center [1391, 356] width 99 height 13
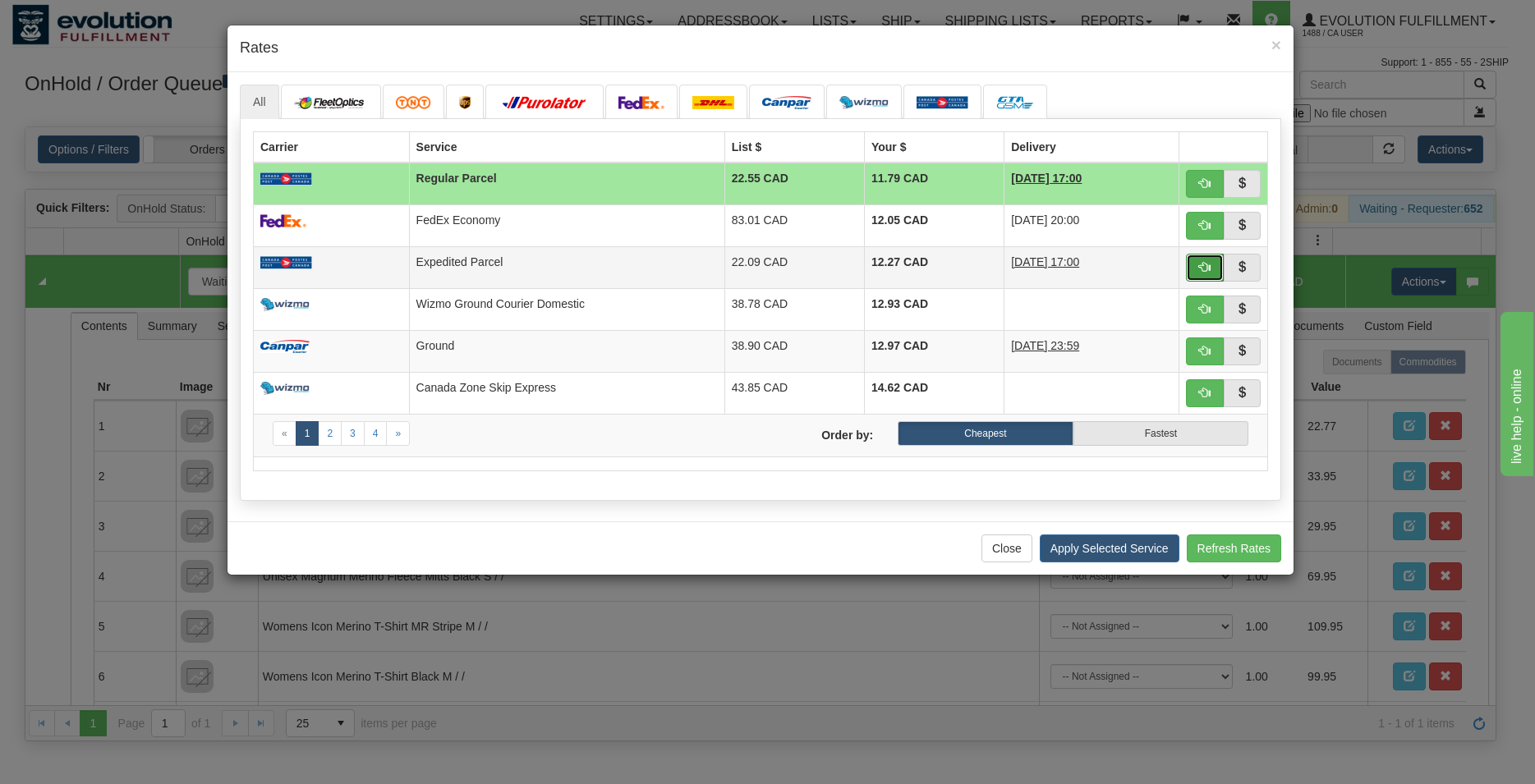
click at [1211, 261] on button "button" at bounding box center [1204, 267] width 37 height 28
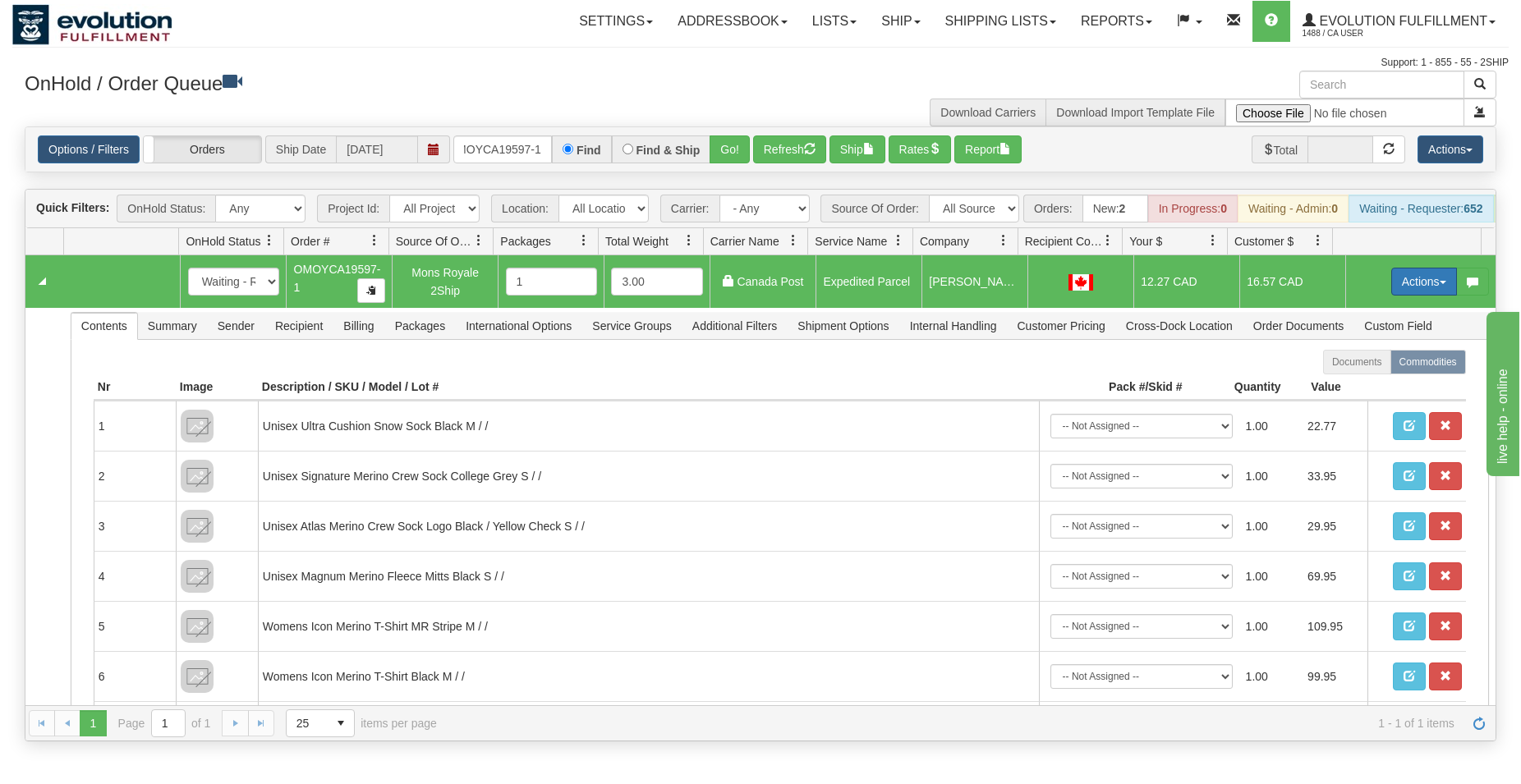
click at [1418, 295] on button "Actions" at bounding box center [1424, 281] width 66 height 28
click at [1355, 383] on span "Ship" at bounding box center [1359, 377] width 35 height 13
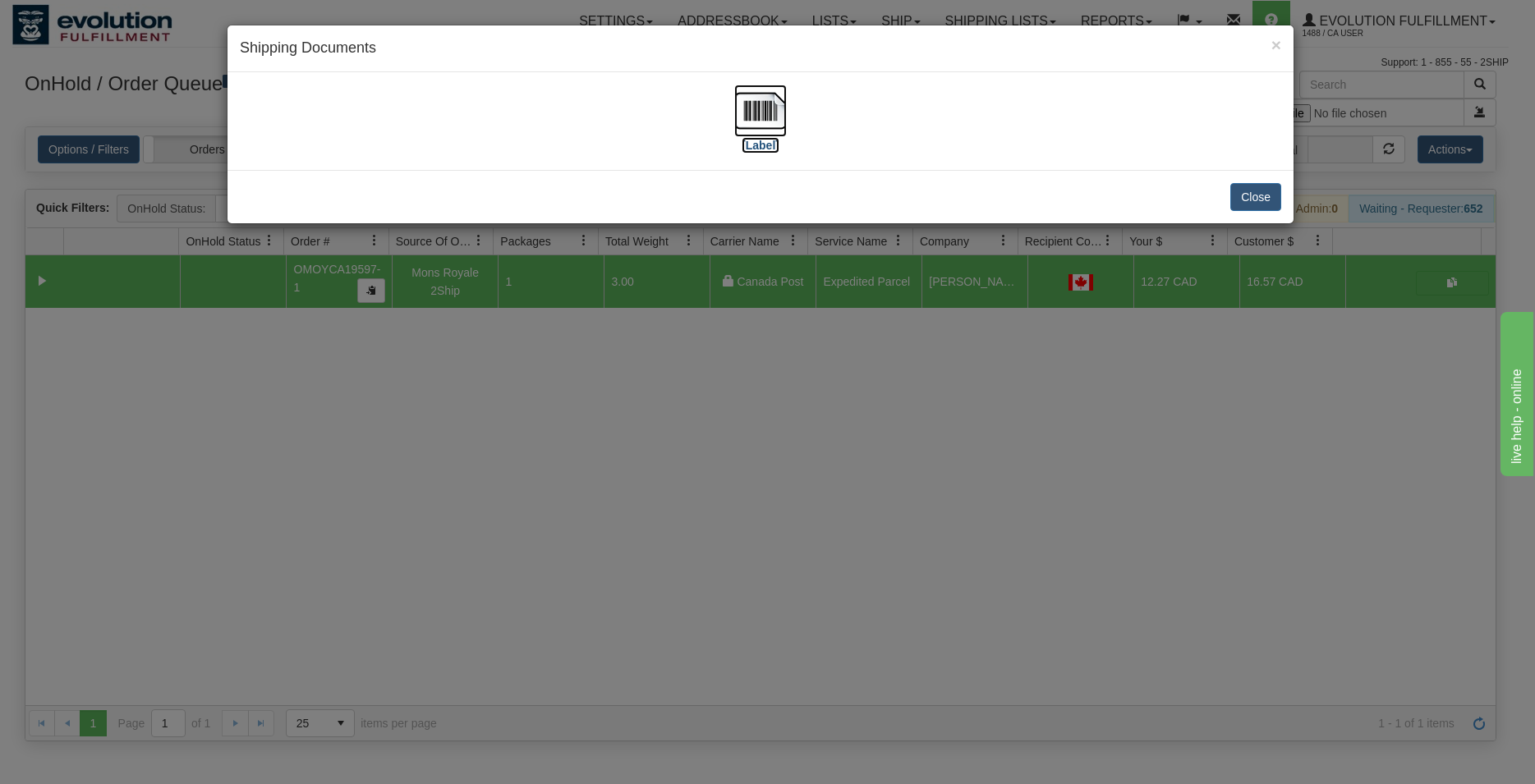
click at [749, 110] on img at bounding box center [760, 110] width 53 height 53
click at [1251, 197] on button "Close" at bounding box center [1255, 196] width 51 height 28
